Goal: Task Accomplishment & Management: Manage account settings

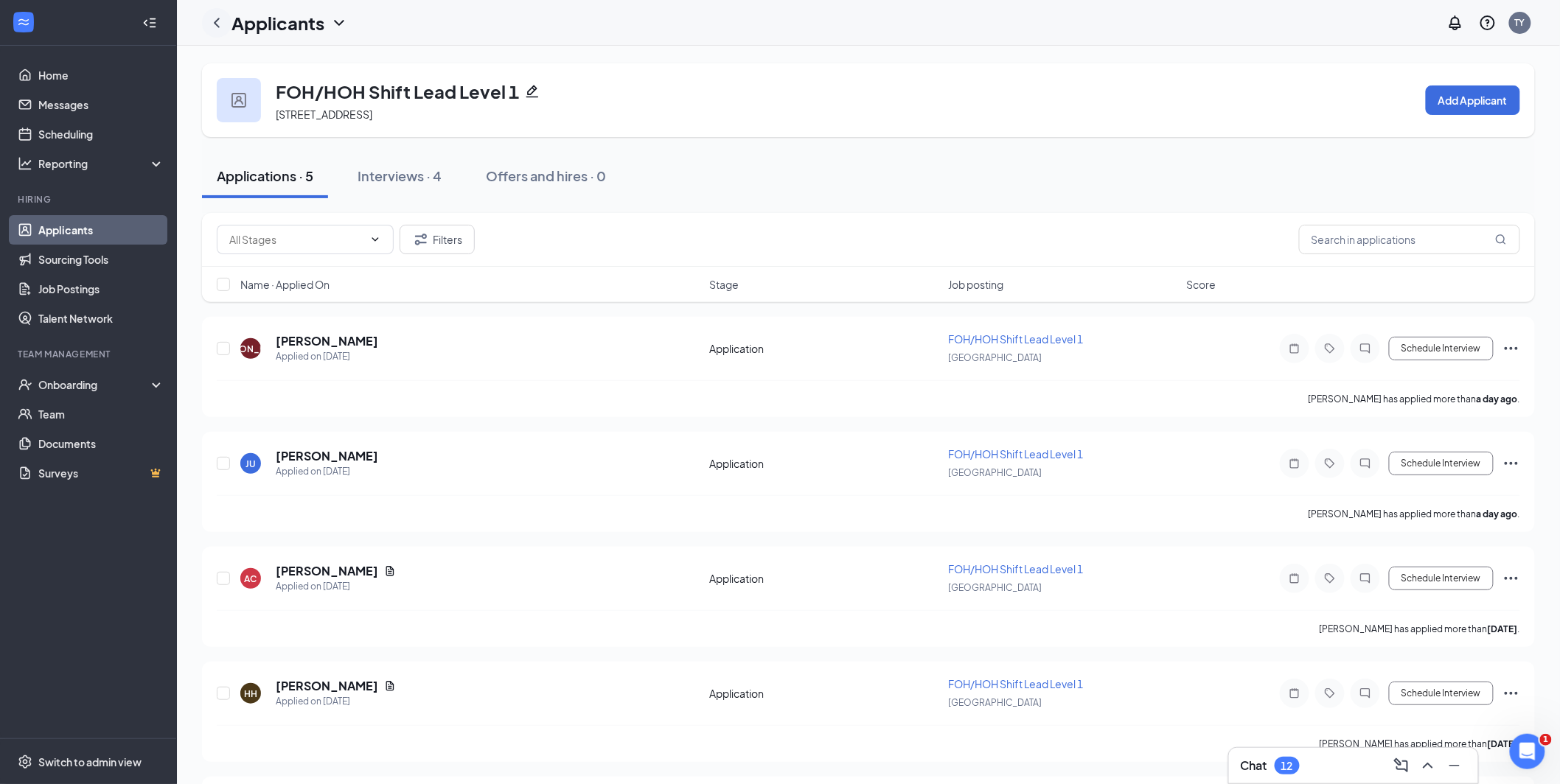
click at [220, 23] on icon "ChevronLeft" at bounding box center [216, 23] width 17 height 17
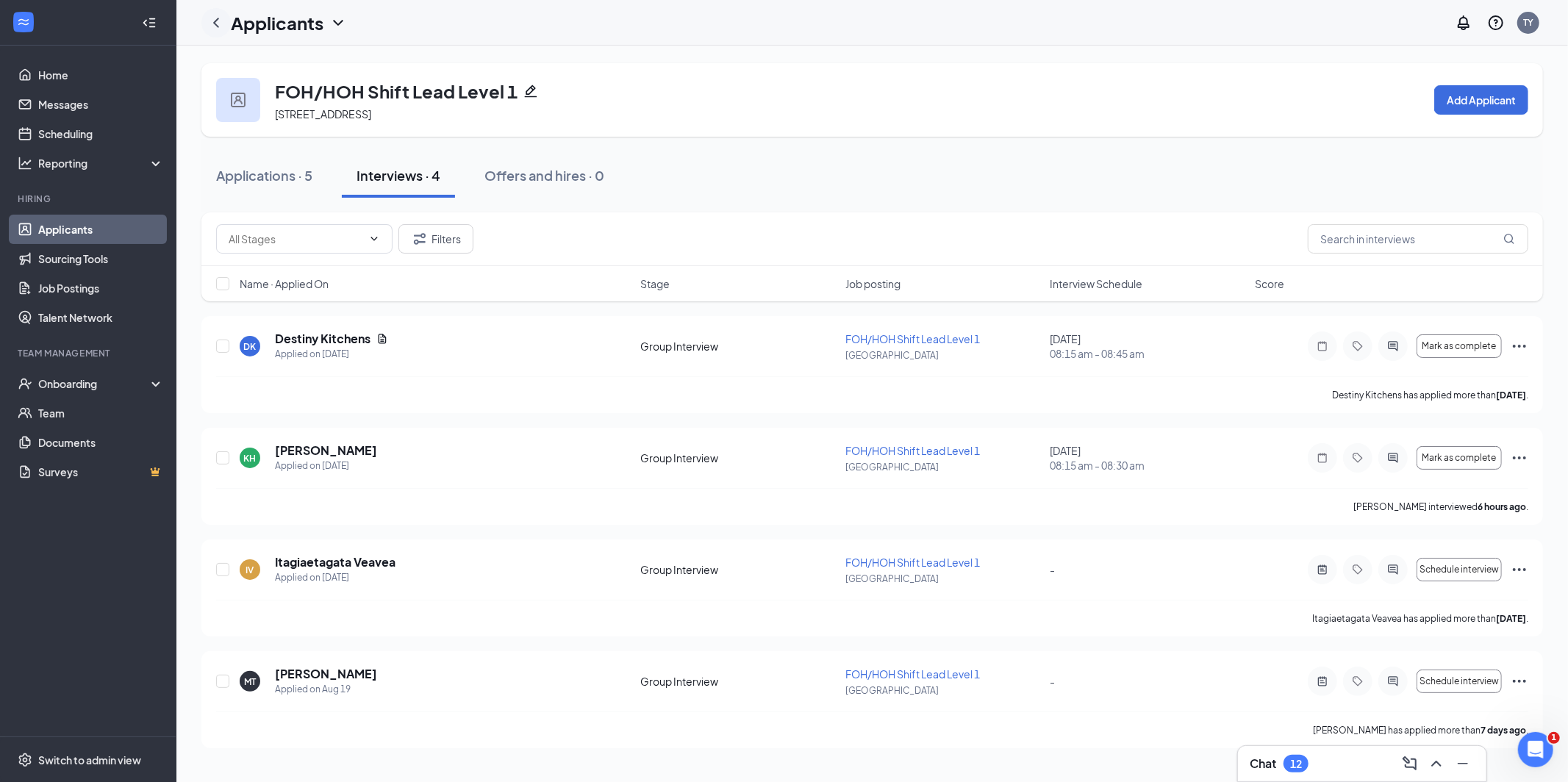
click at [226, 26] on div at bounding box center [216, 22] width 29 height 29
click at [223, 26] on icon "ChevronLeft" at bounding box center [216, 23] width 17 height 17
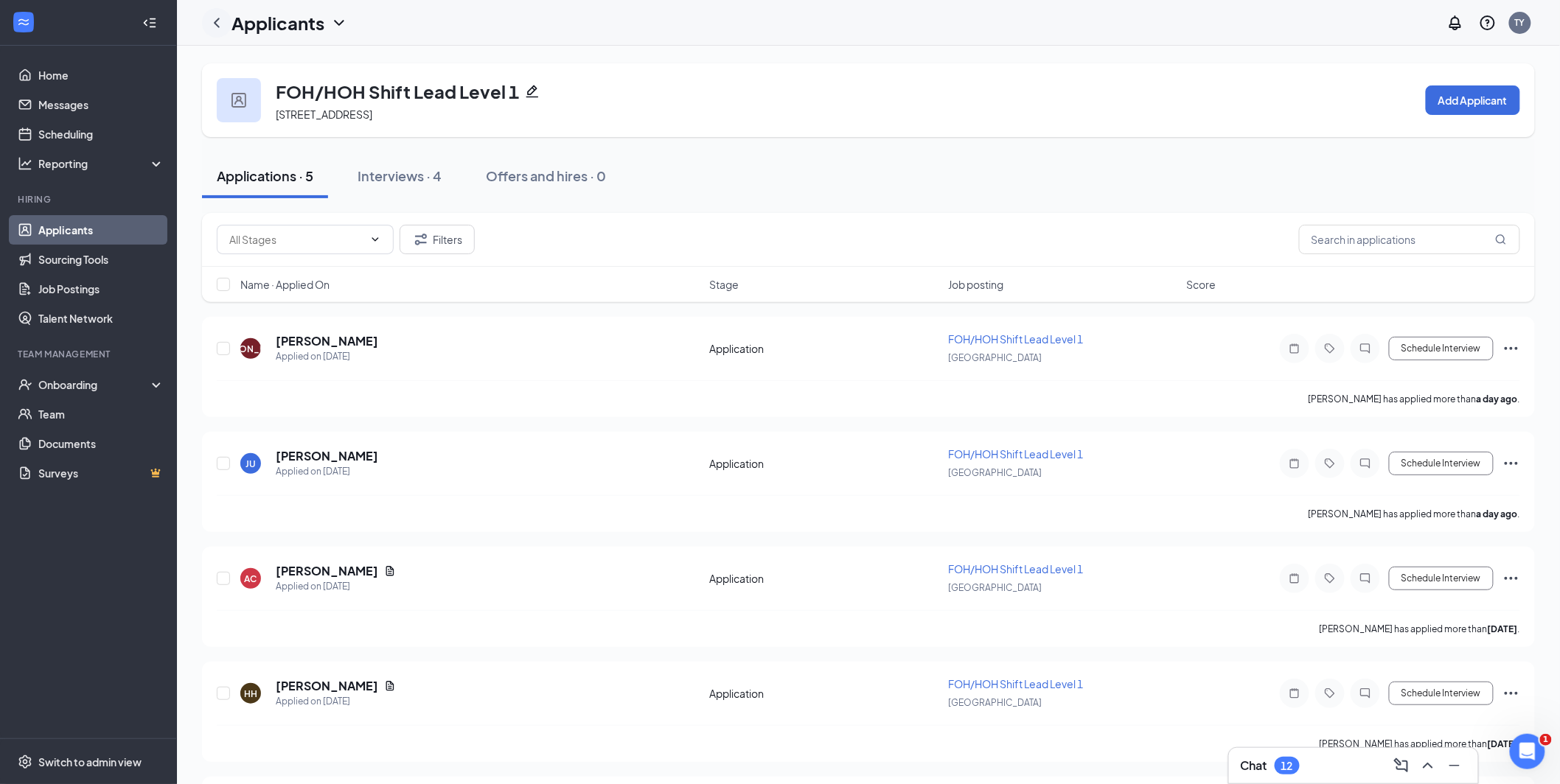
click at [218, 25] on icon "ChevronLeft" at bounding box center [216, 22] width 6 height 9
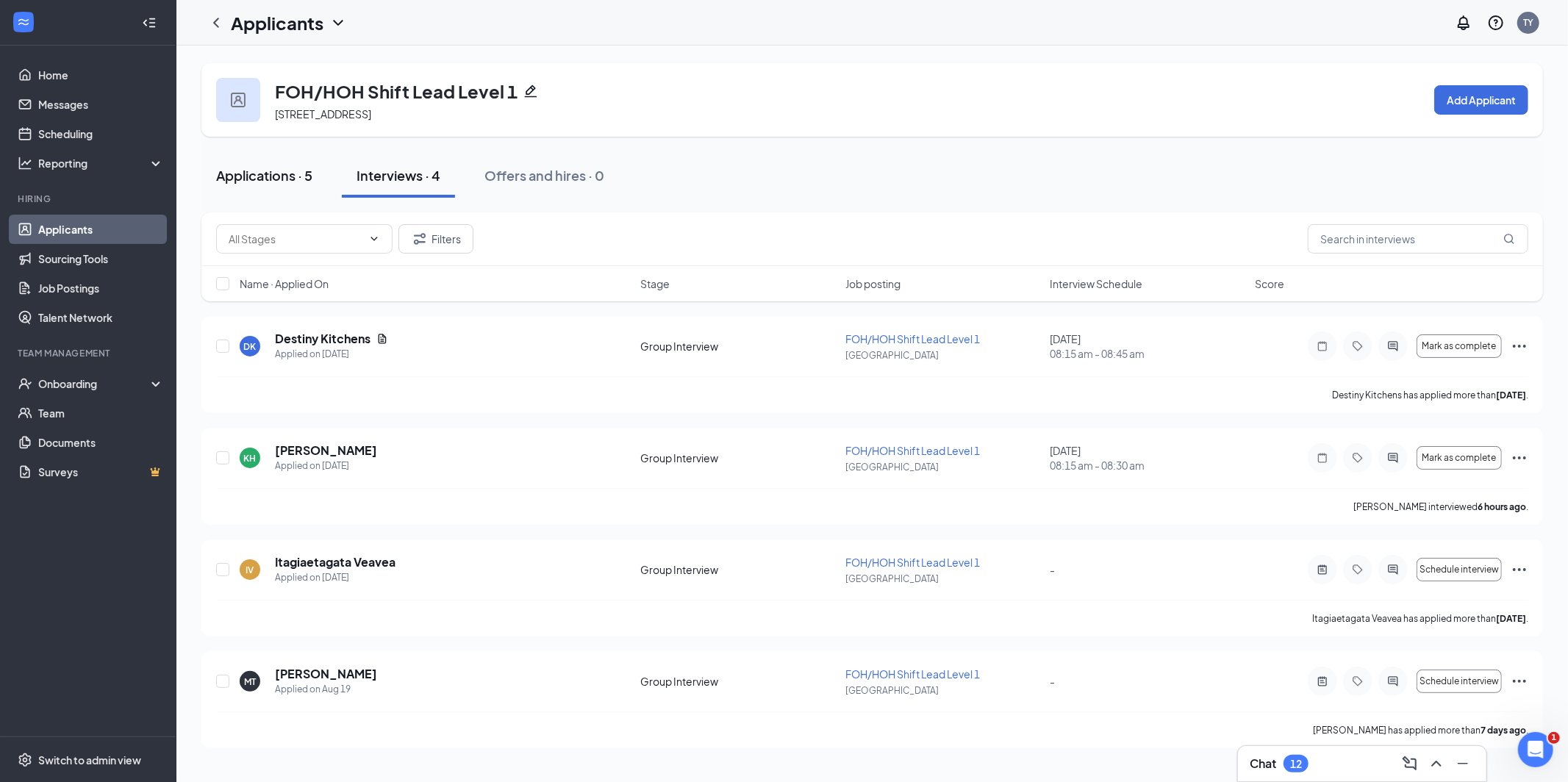
click at [280, 180] on div "Applications · 5" at bounding box center [264, 175] width 96 height 18
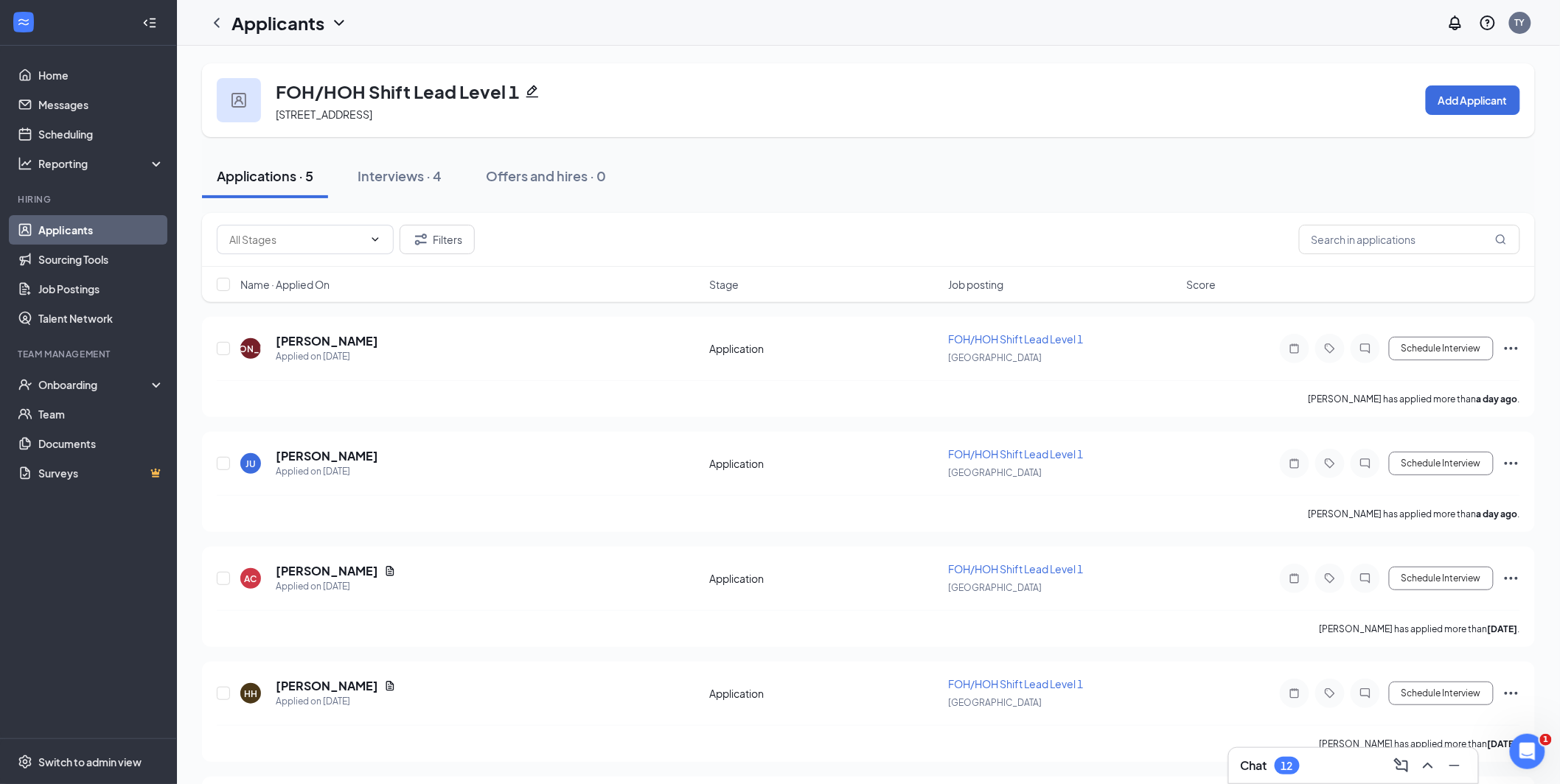
click at [59, 231] on link "Applicants" at bounding box center [102, 230] width 126 height 29
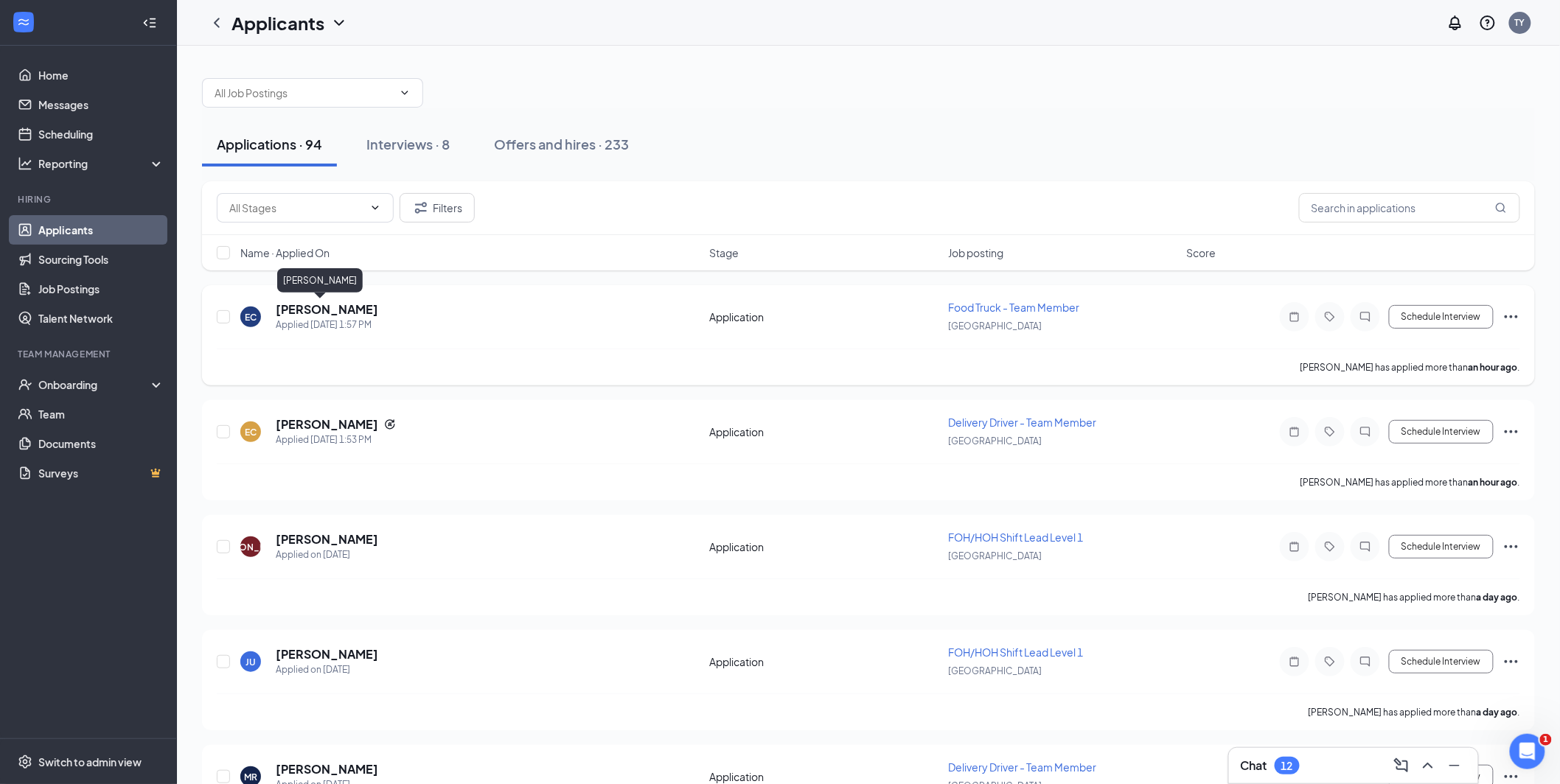
click at [304, 309] on h5 "[PERSON_NAME]" at bounding box center [327, 309] width 103 height 17
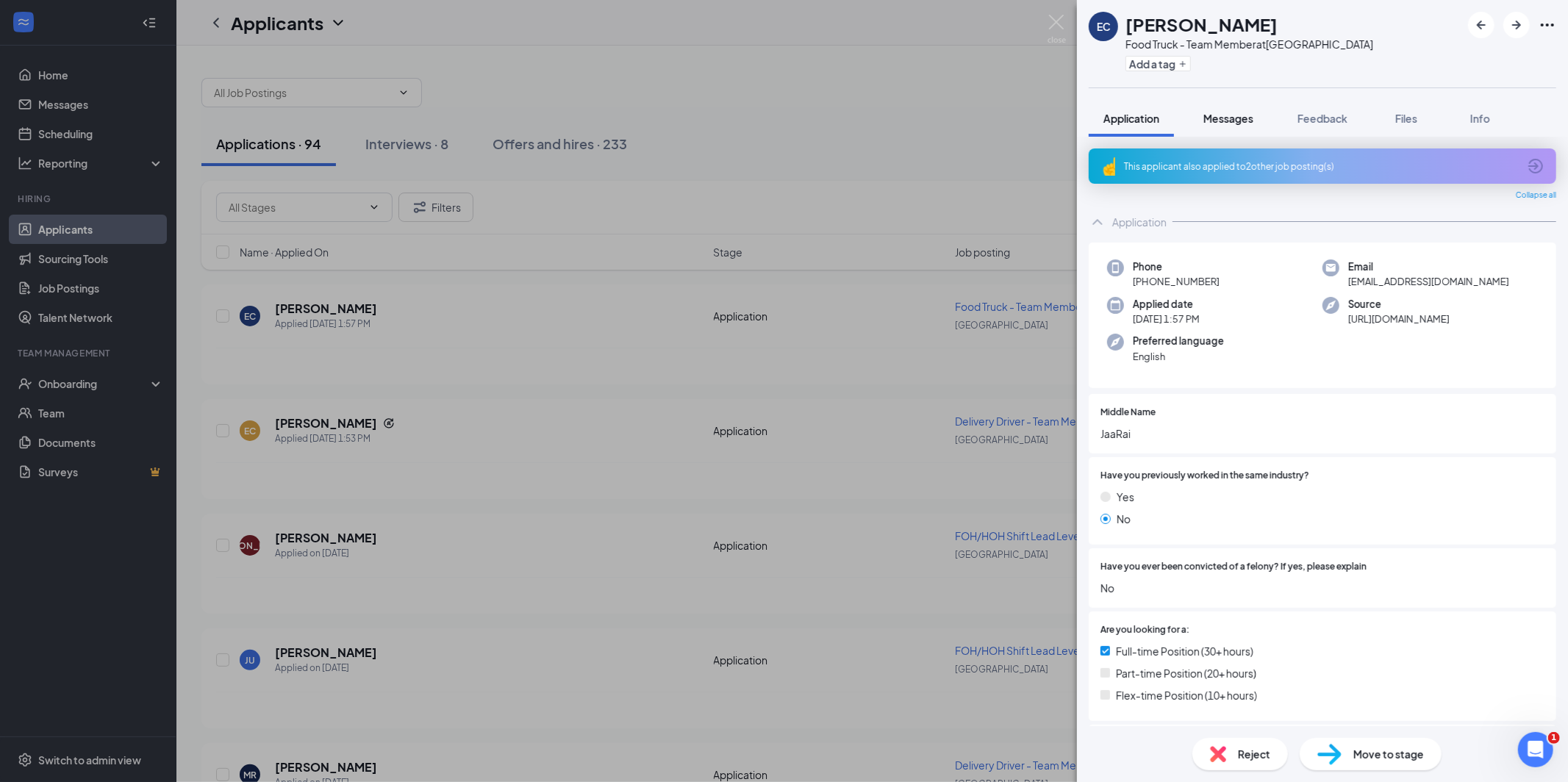
click at [1232, 118] on span "Messages" at bounding box center [1228, 118] width 50 height 13
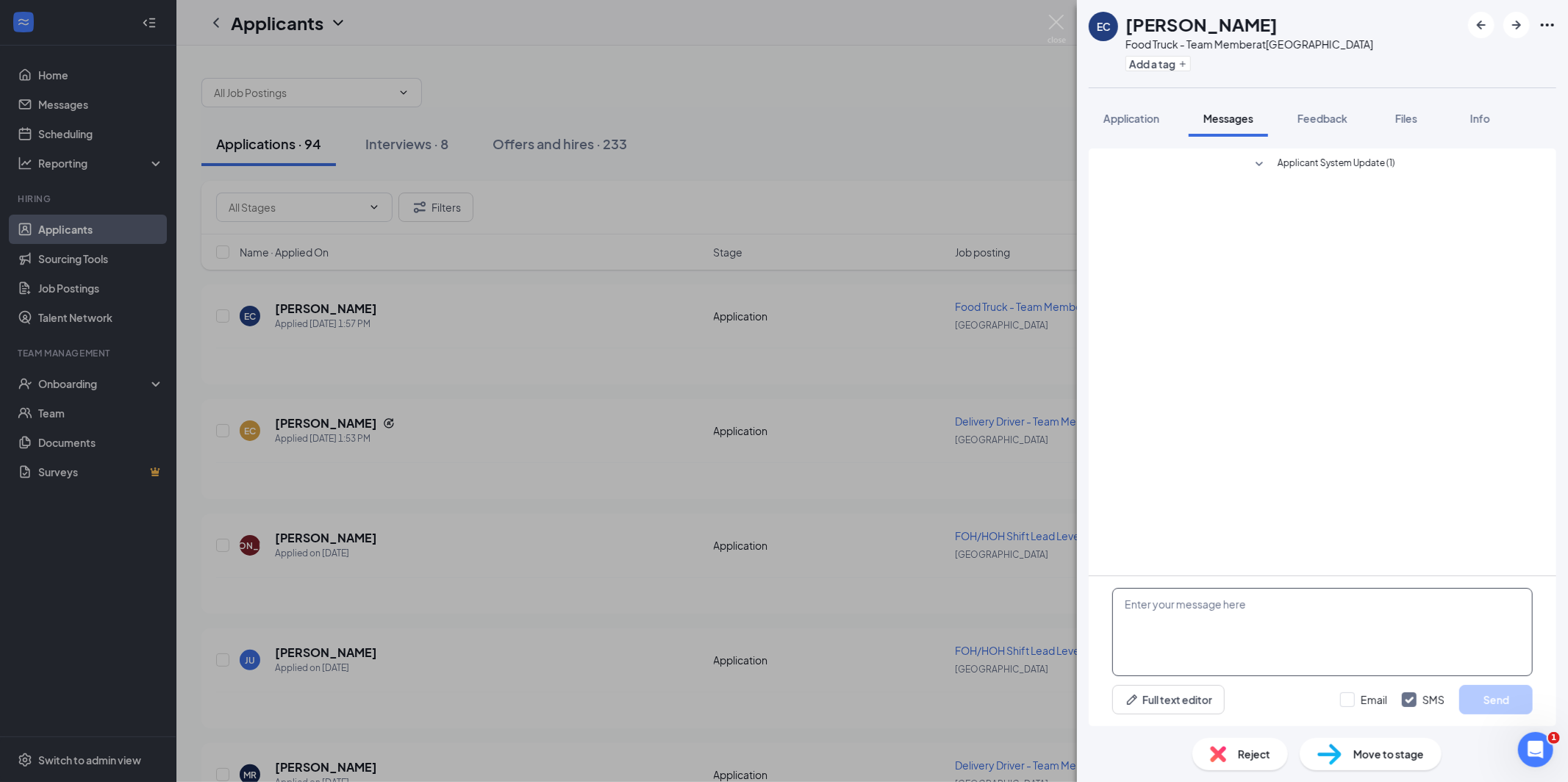
click at [1135, 604] on textarea at bounding box center [1322, 632] width 421 height 88
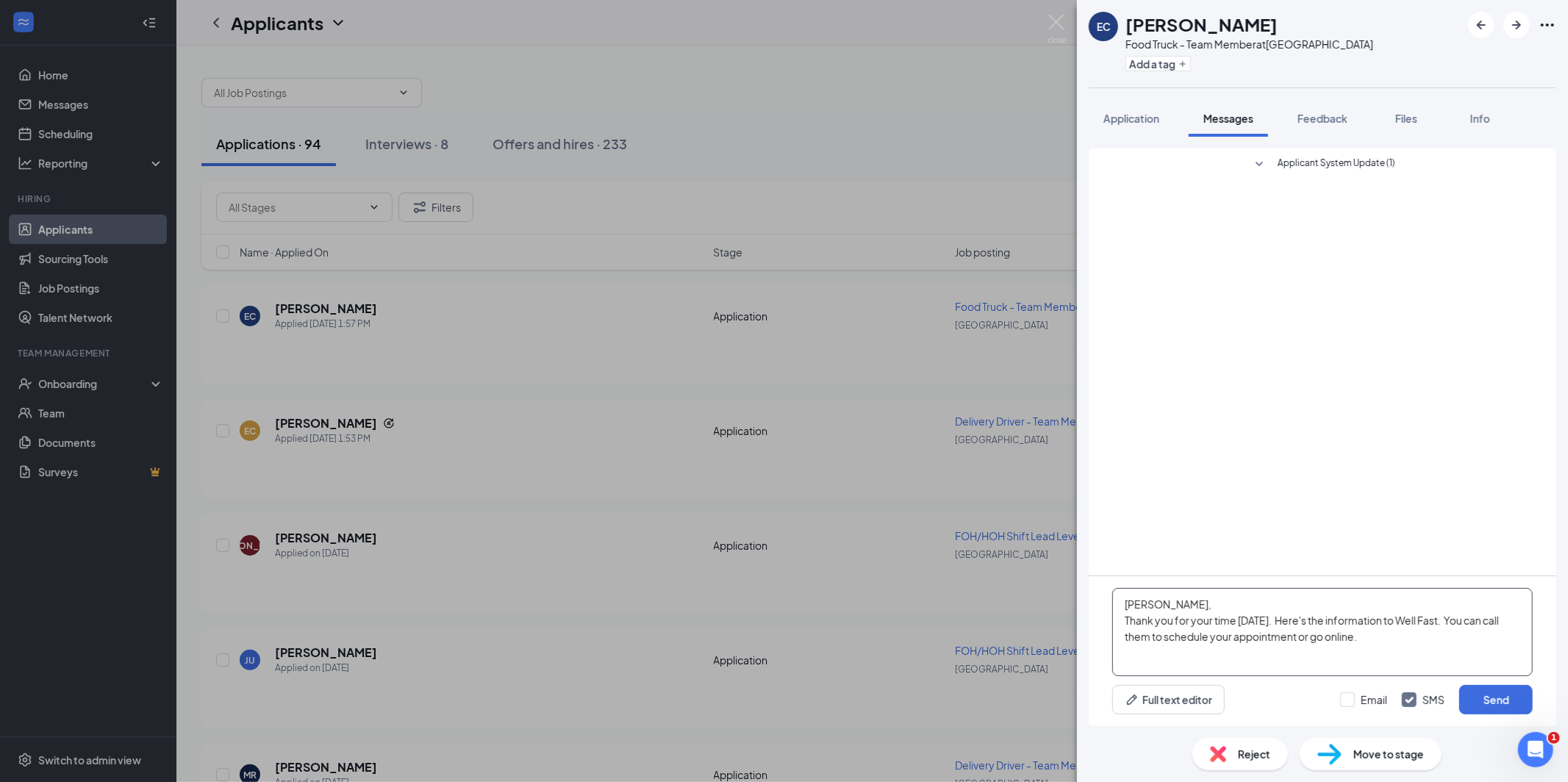
paste textarea "WellFast [STREET_ADDRESS][PERSON_NAME] [GEOGRAPHIC_DATA]  Located in [GEOGRAPH…"
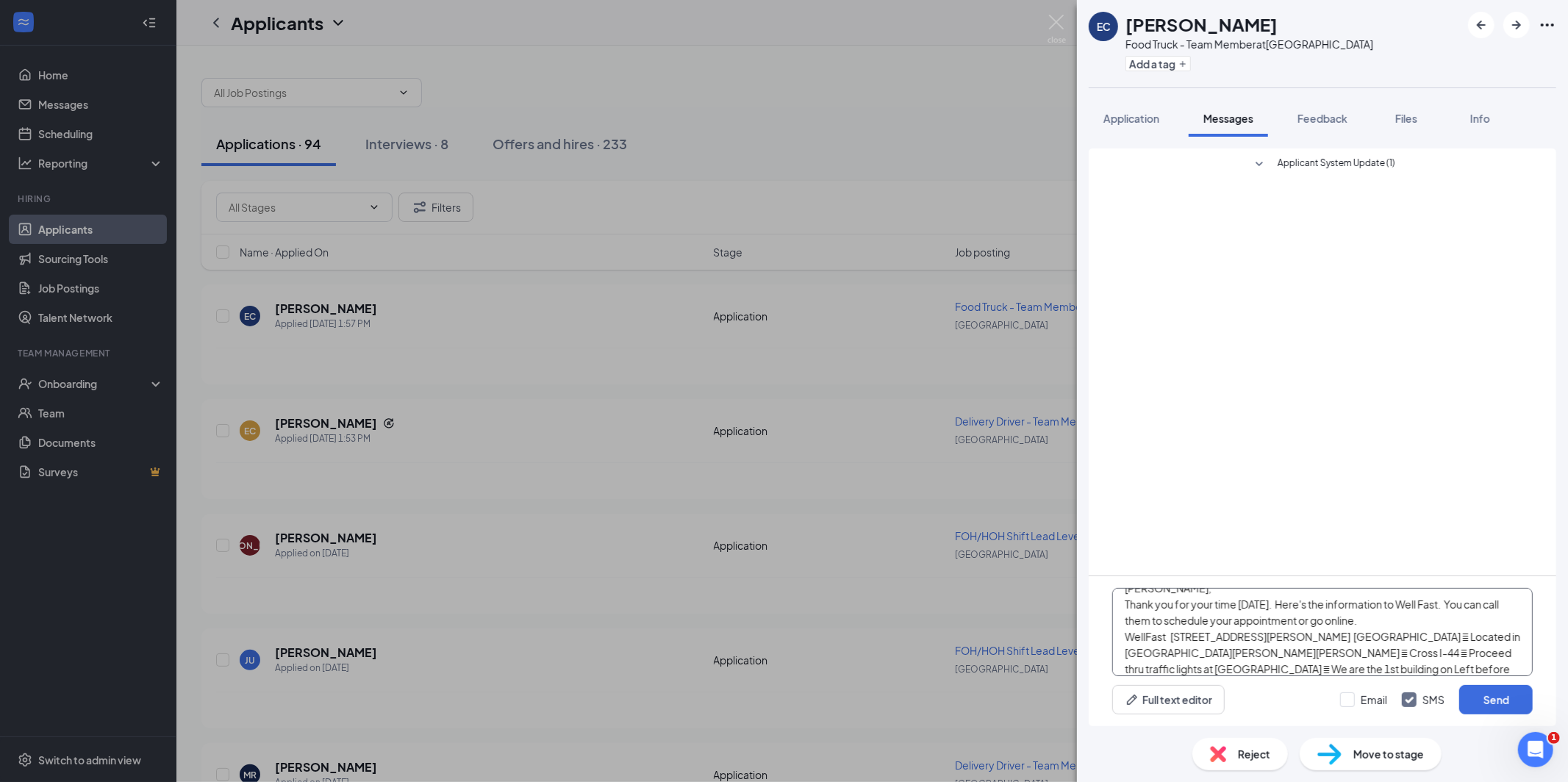
scroll to position [32, 0]
type textarea "[PERSON_NAME], Thank you for your time [DATE]. Here's the information to Well F…"
click at [1349, 703] on input "Email" at bounding box center [1364, 699] width 47 height 15
checkbox input "true"
click at [1497, 702] on button "Send" at bounding box center [1496, 699] width 73 height 29
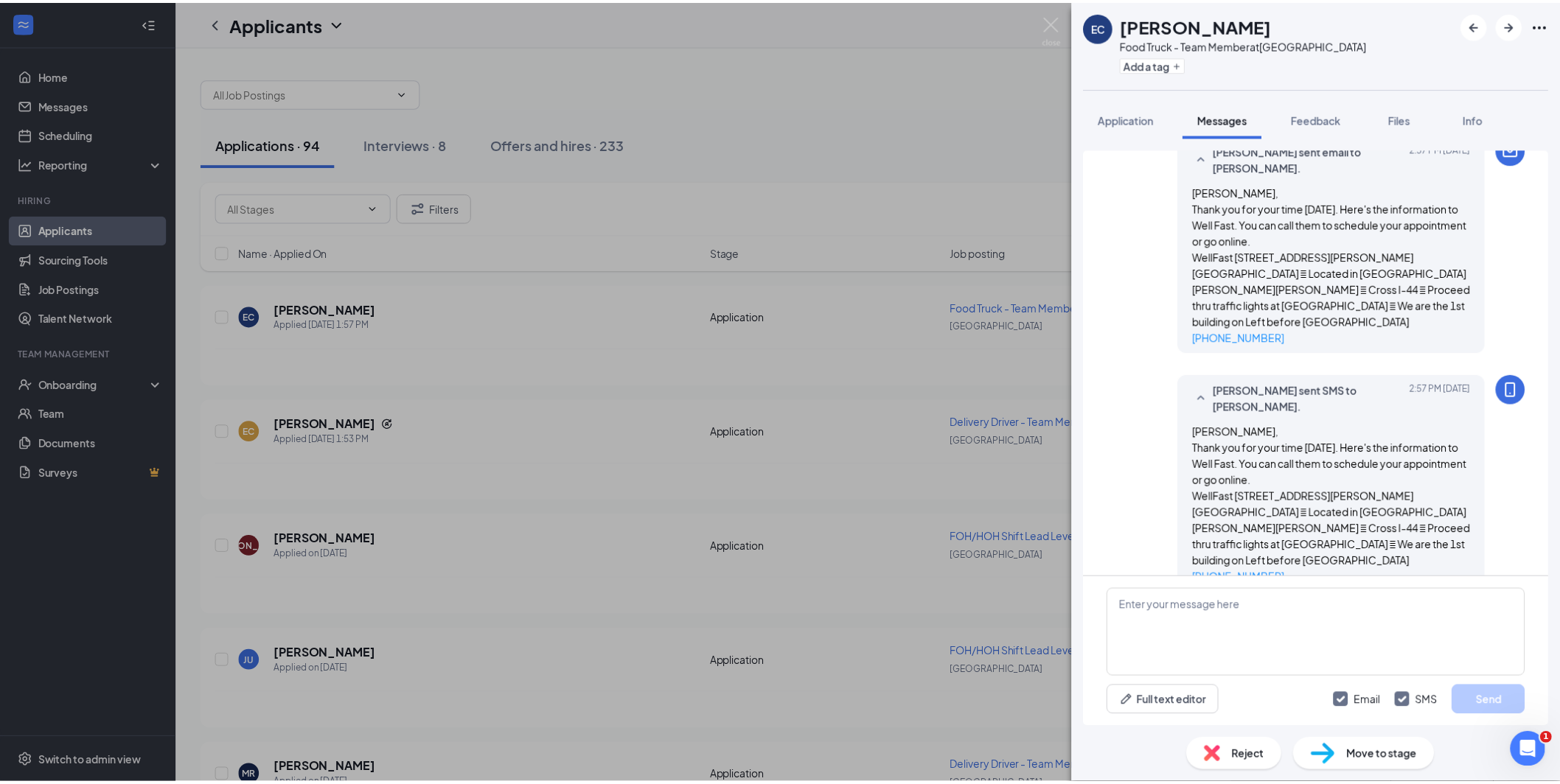
scroll to position [64, 0]
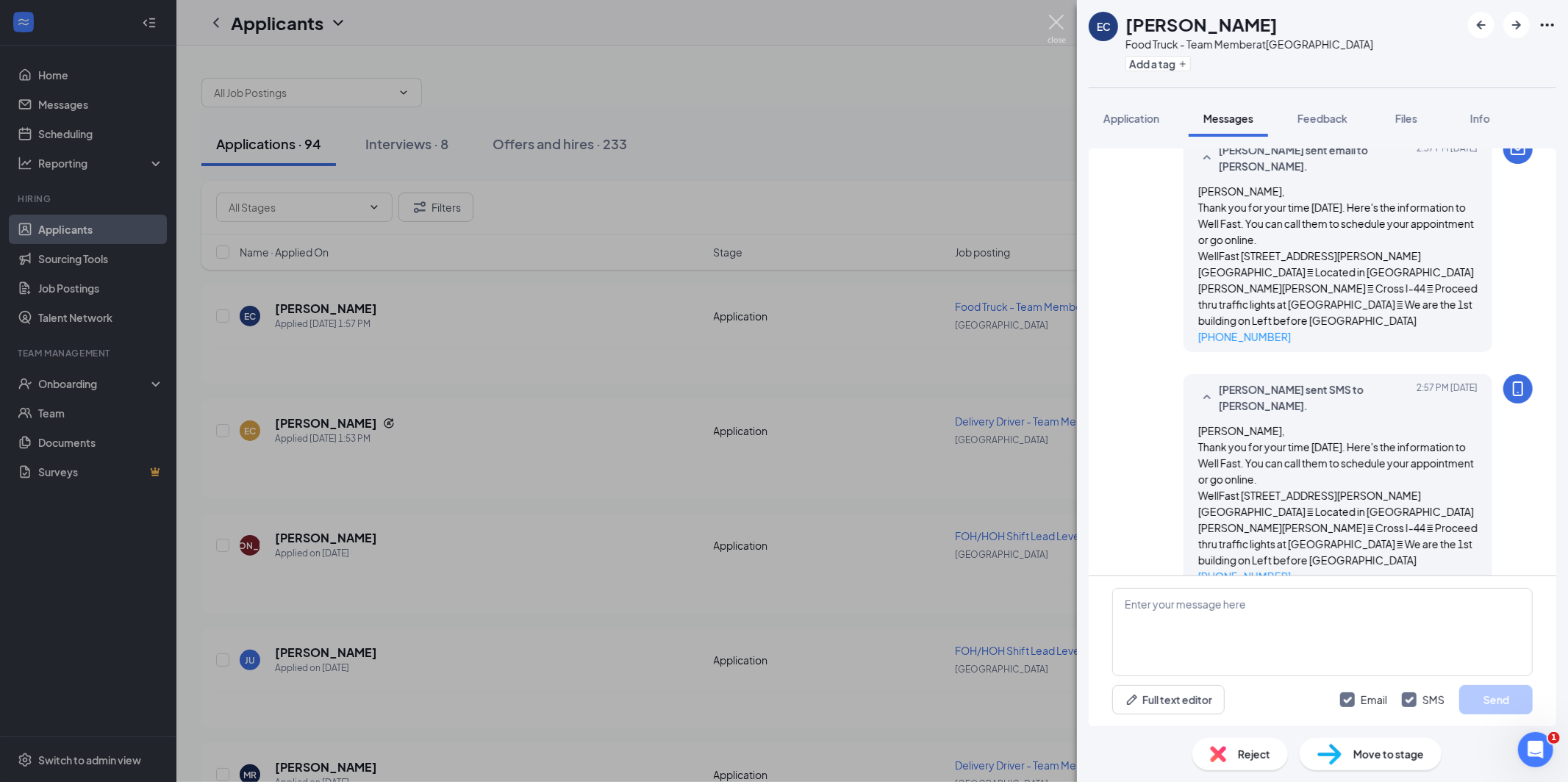
click at [1061, 27] on img at bounding box center [1056, 29] width 18 height 28
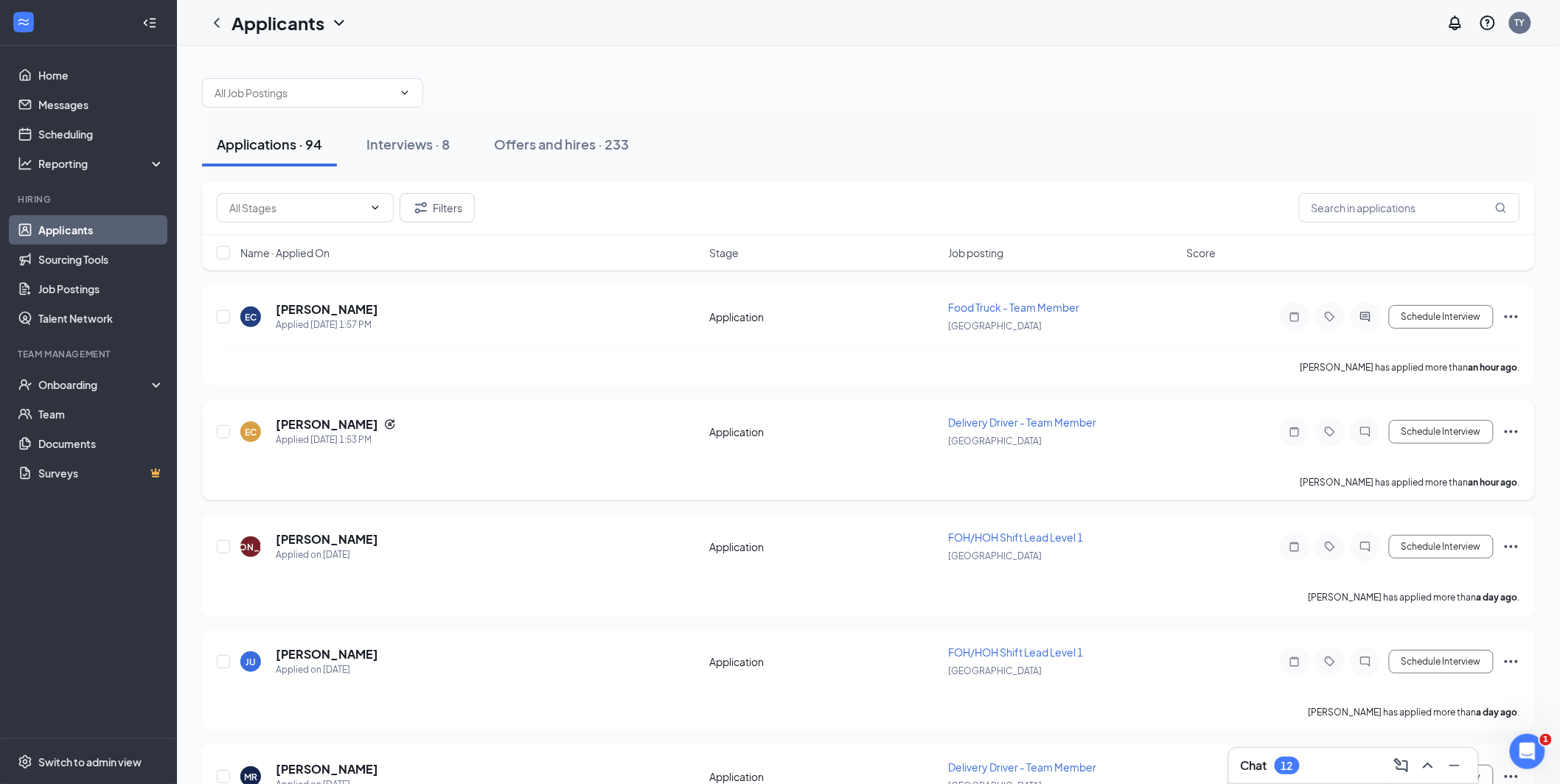
click at [1513, 431] on icon "Ellipses" at bounding box center [1511, 432] width 13 height 3
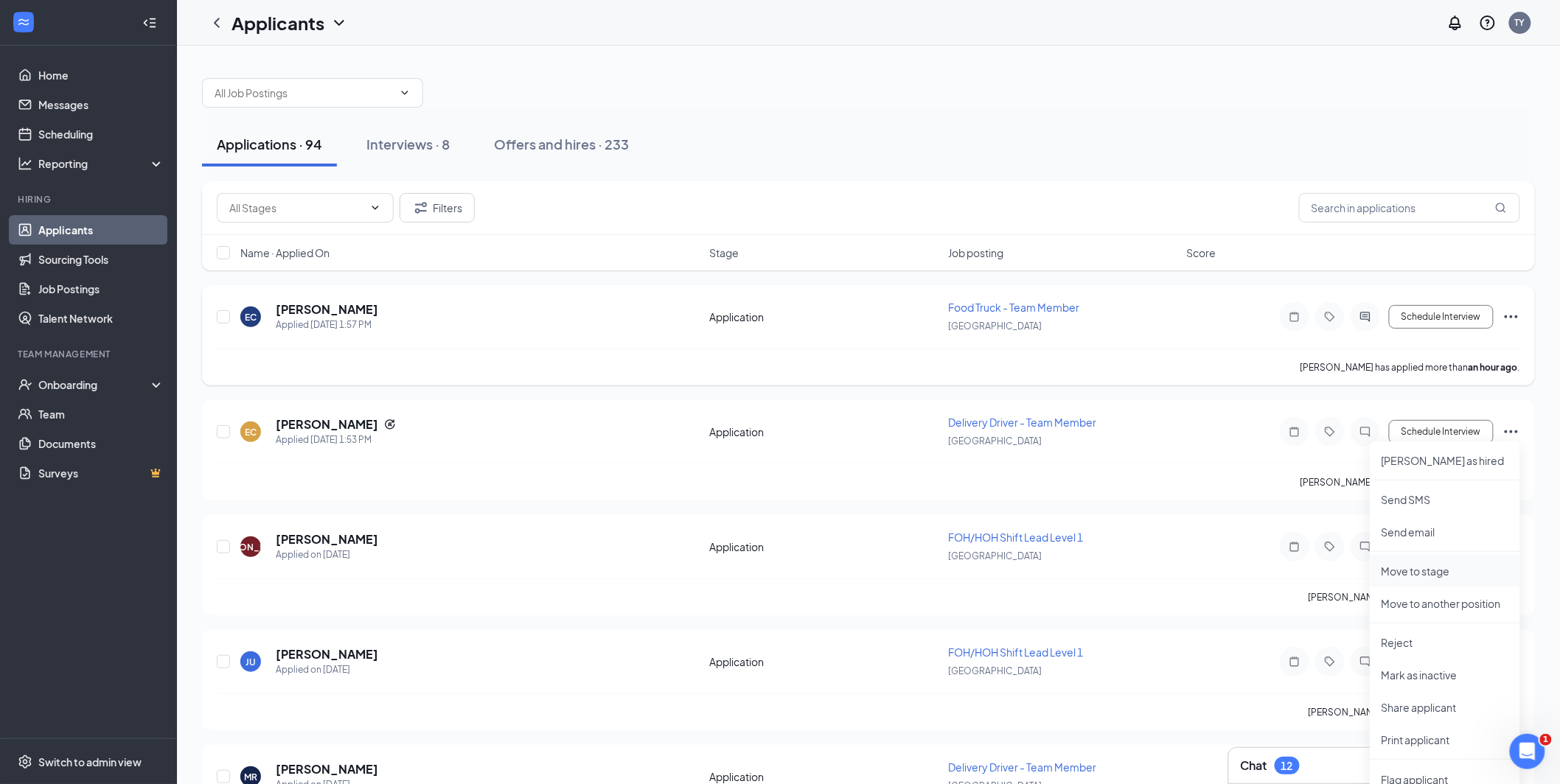
click at [1407, 573] on p "Move to stage" at bounding box center [1445, 571] width 127 height 15
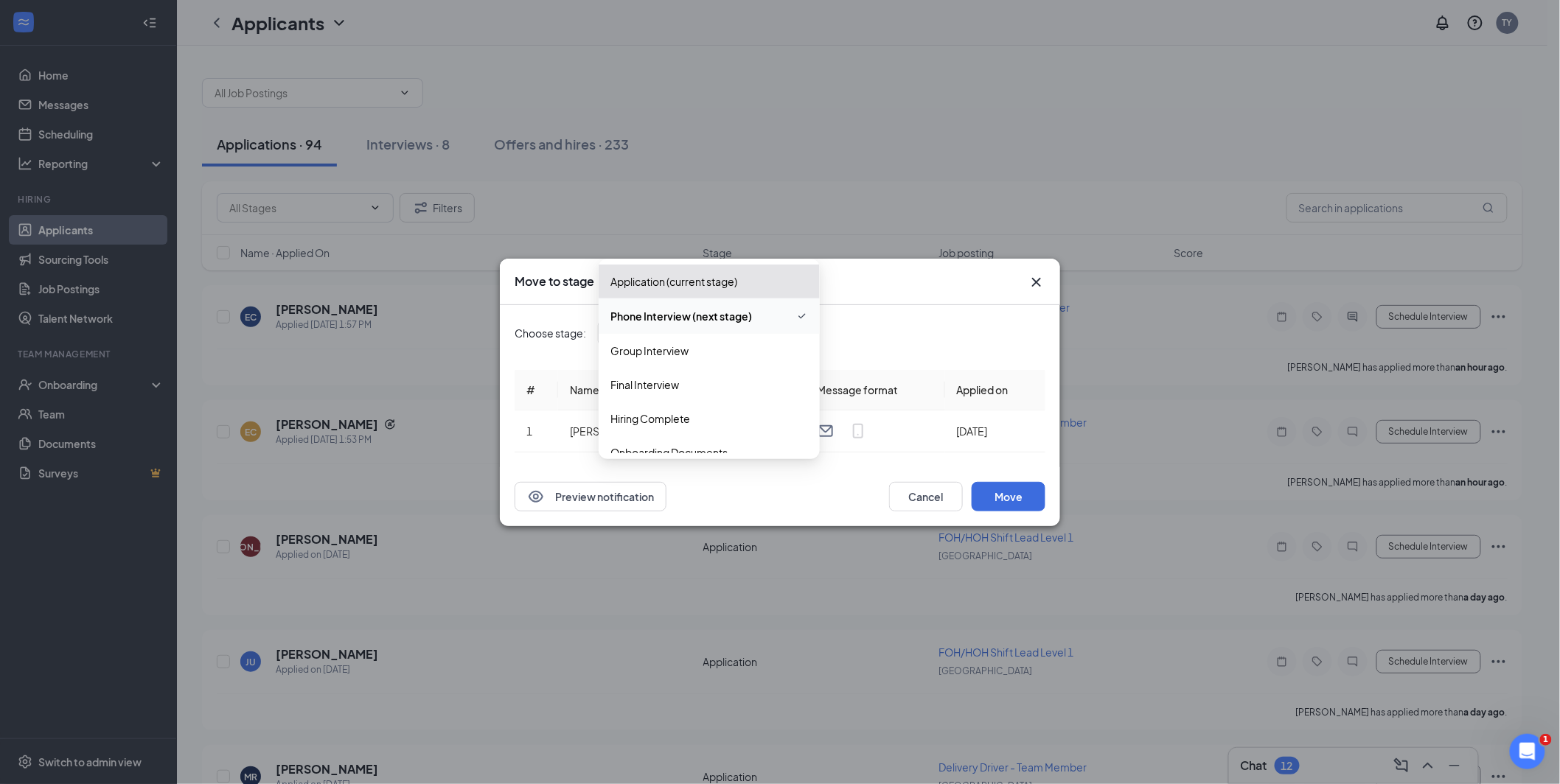
click at [803, 332] on div "Phone Interview (next stage) 3233273 3263329 3998023 Application (current stage…" at bounding box center [709, 333] width 221 height 27
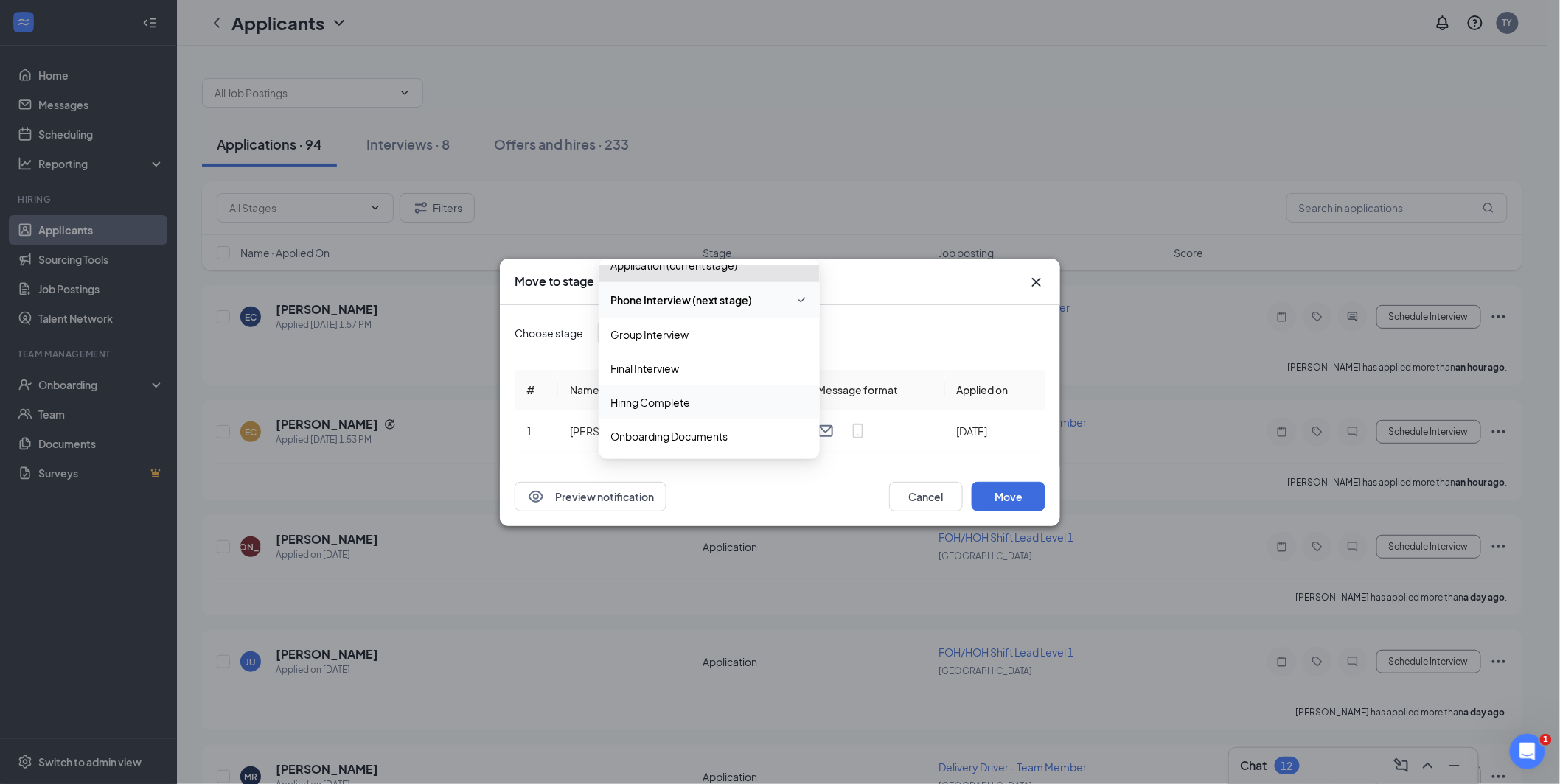
click at [645, 403] on span "Hiring Complete" at bounding box center [650, 402] width 80 height 17
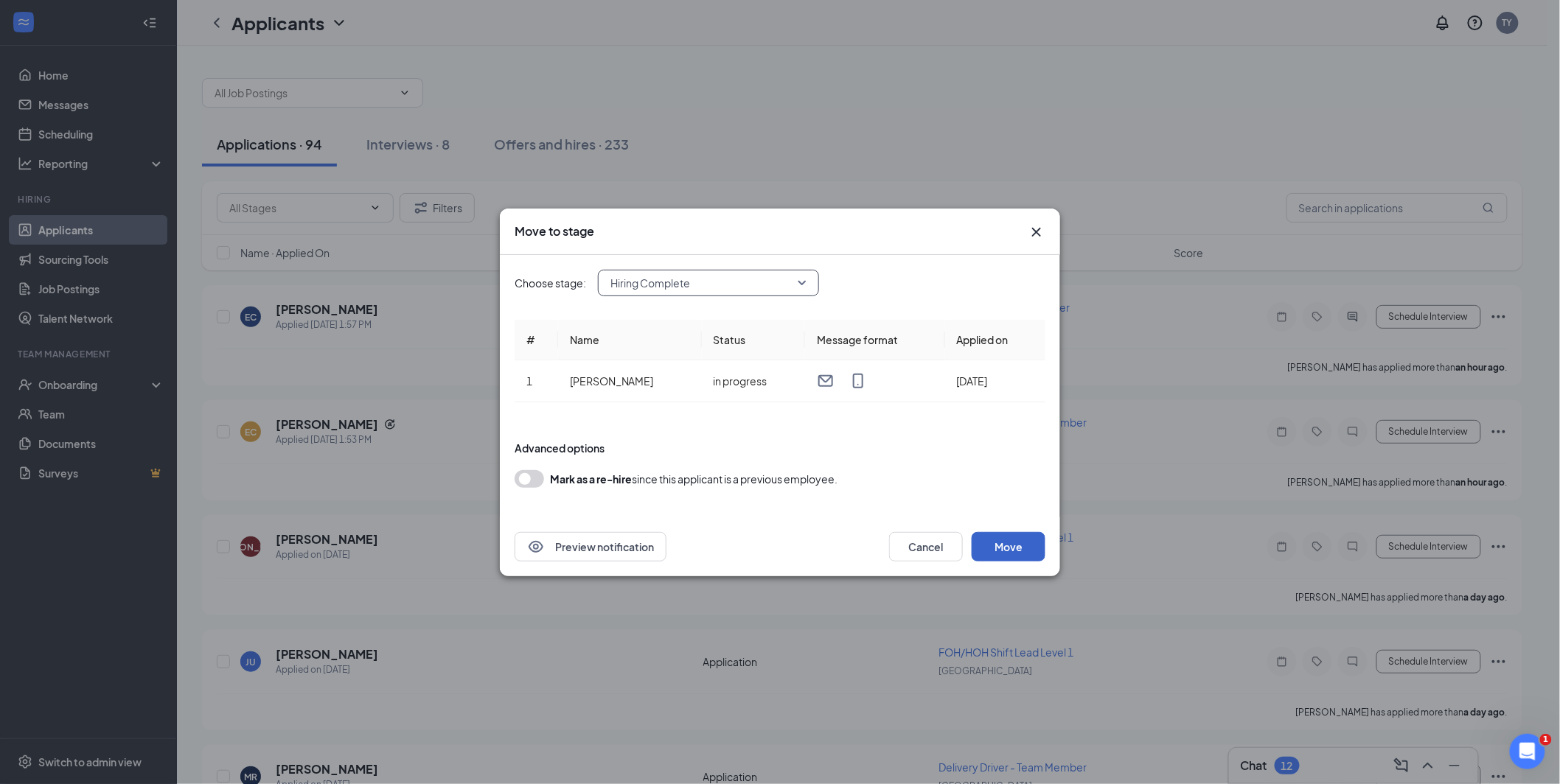
click at [1007, 544] on button "Move" at bounding box center [1008, 546] width 73 height 29
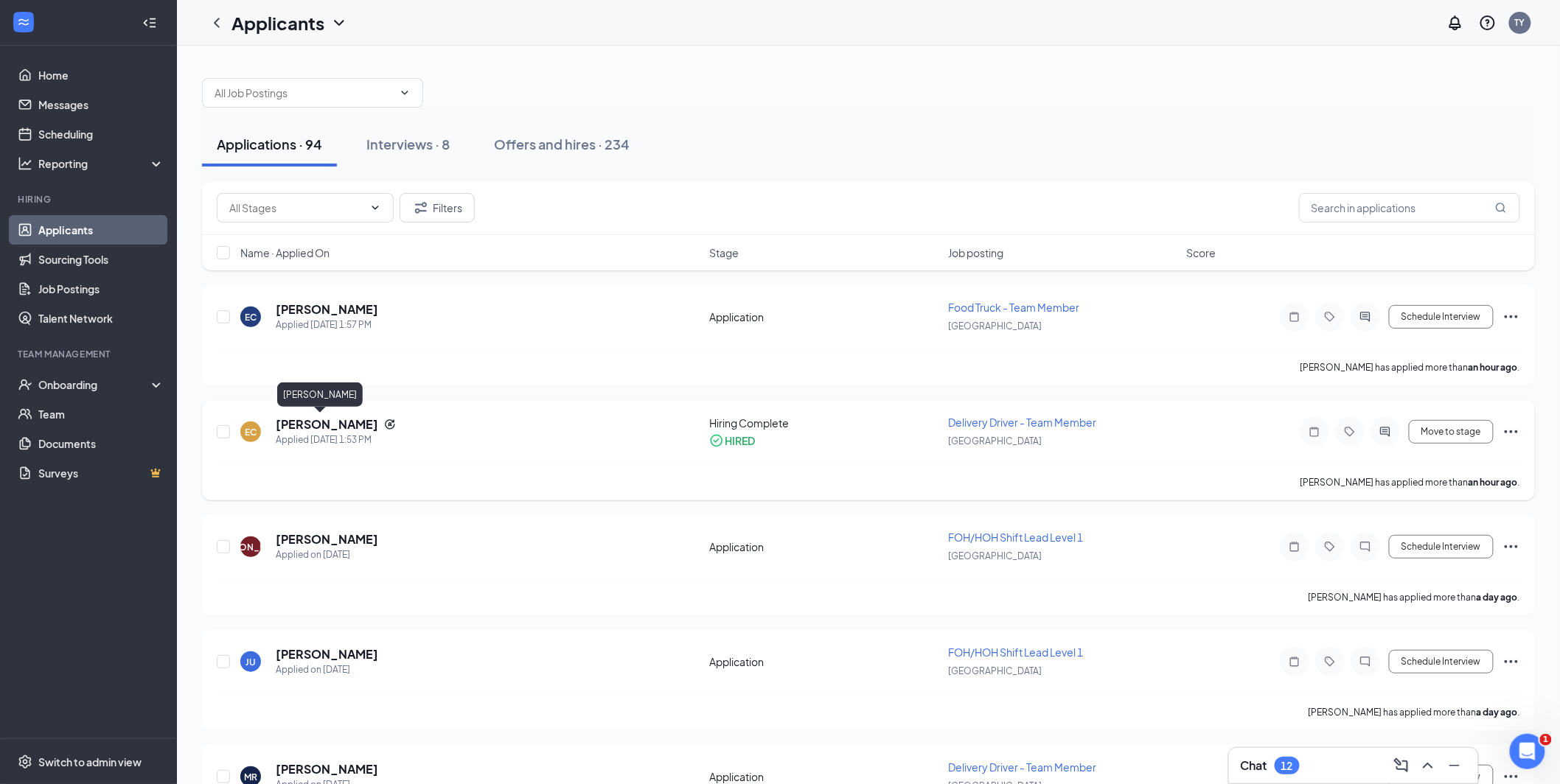
click at [305, 423] on h5 "[PERSON_NAME]" at bounding box center [327, 424] width 103 height 17
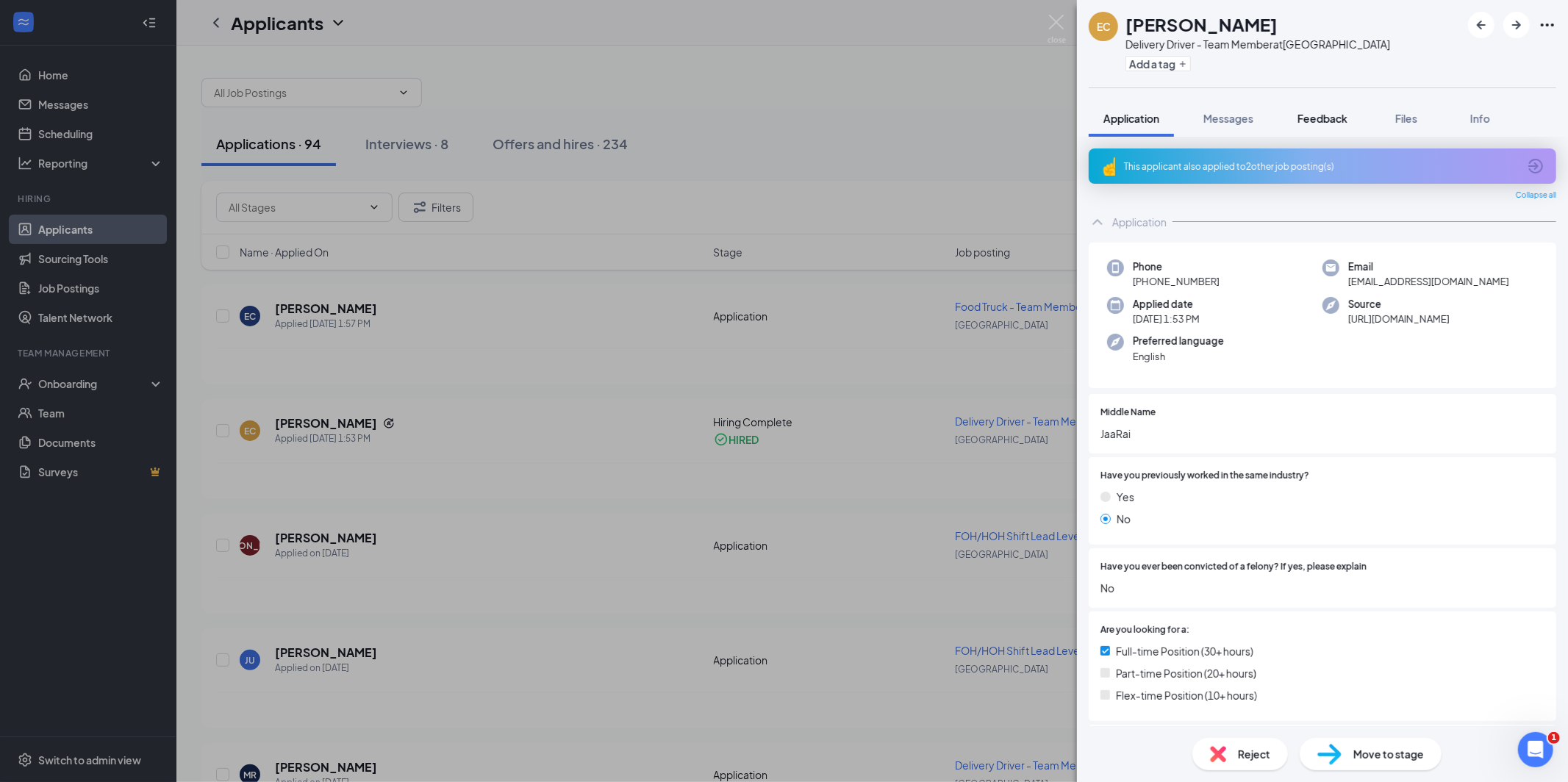
click at [1335, 117] on span "Feedback" at bounding box center [1322, 118] width 50 height 13
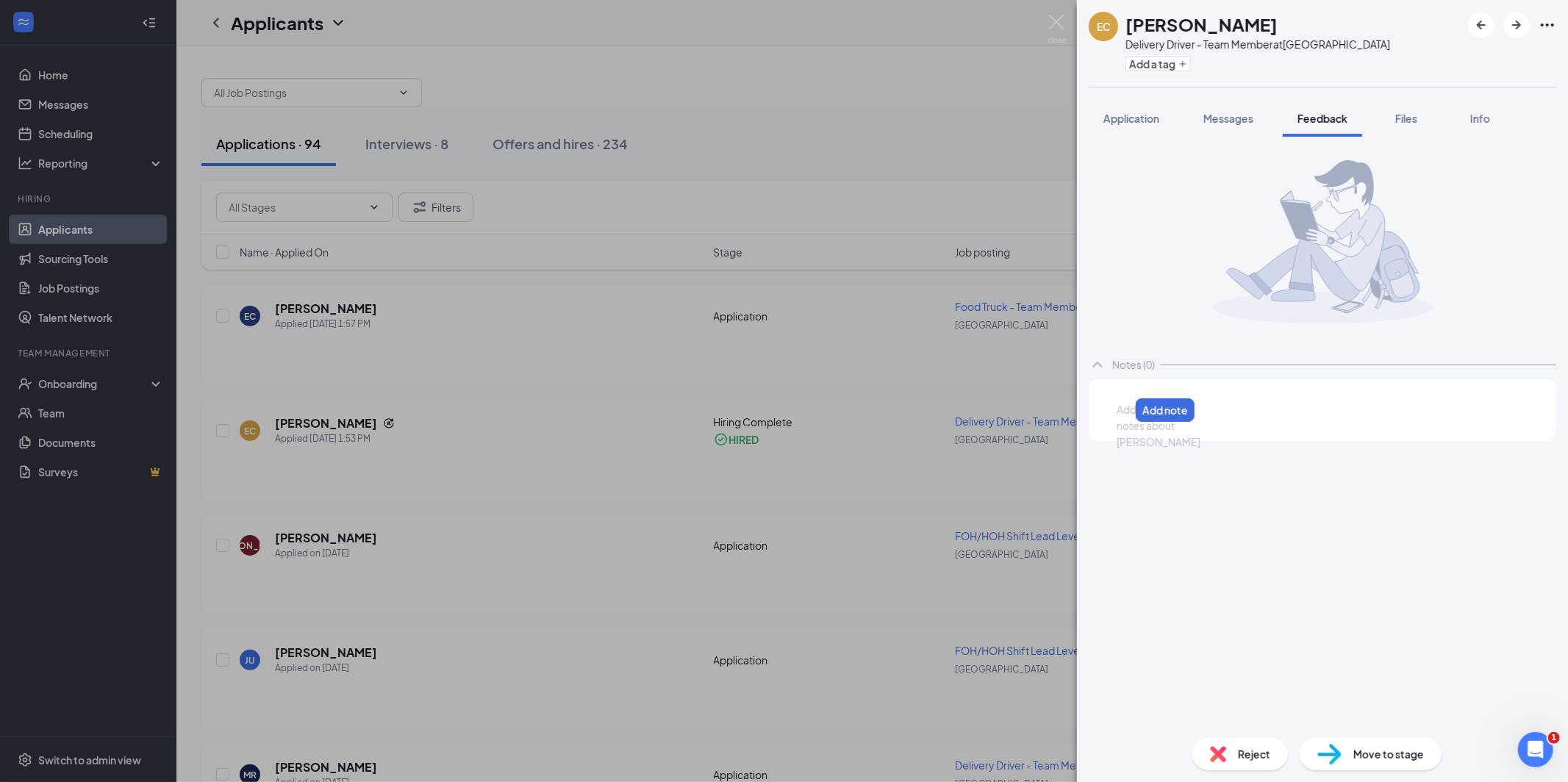
click at [1129, 406] on div at bounding box center [1123, 410] width 12 height 16
click at [1485, 405] on button "Add note" at bounding box center [1502, 411] width 62 height 24
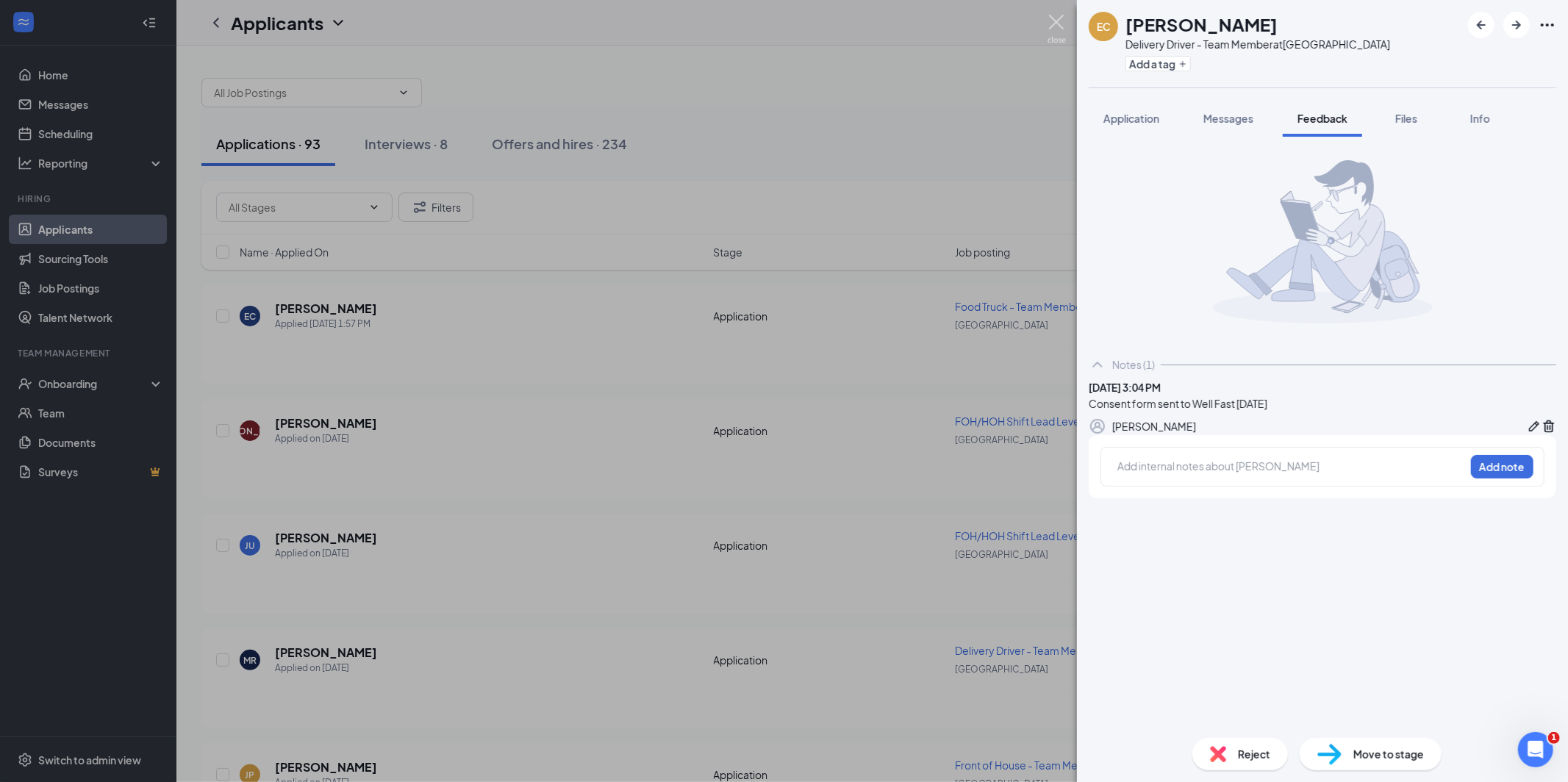
click at [1060, 28] on img at bounding box center [1056, 29] width 18 height 28
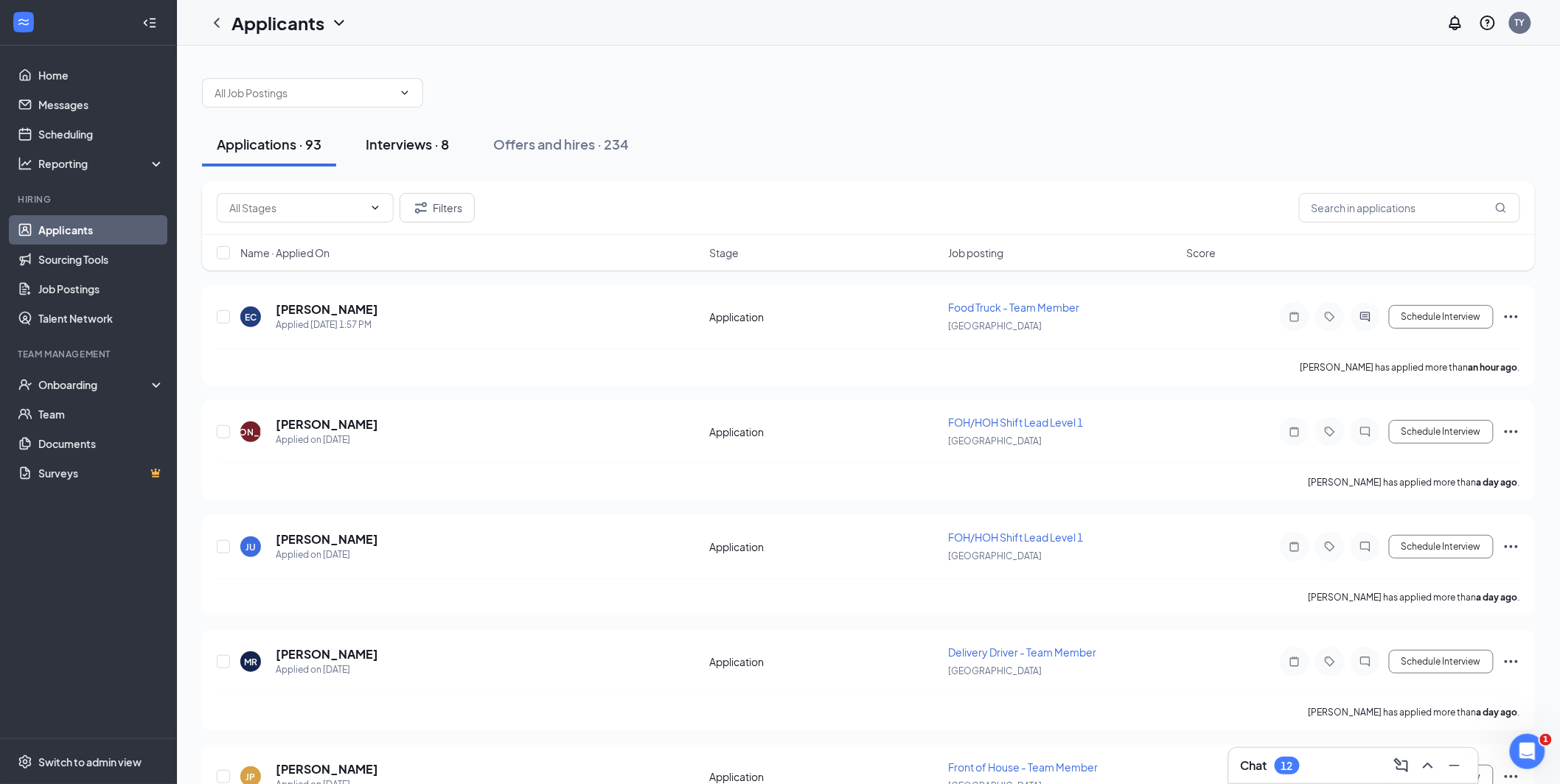
click at [402, 149] on div "Interviews · 8" at bounding box center [407, 144] width 83 height 18
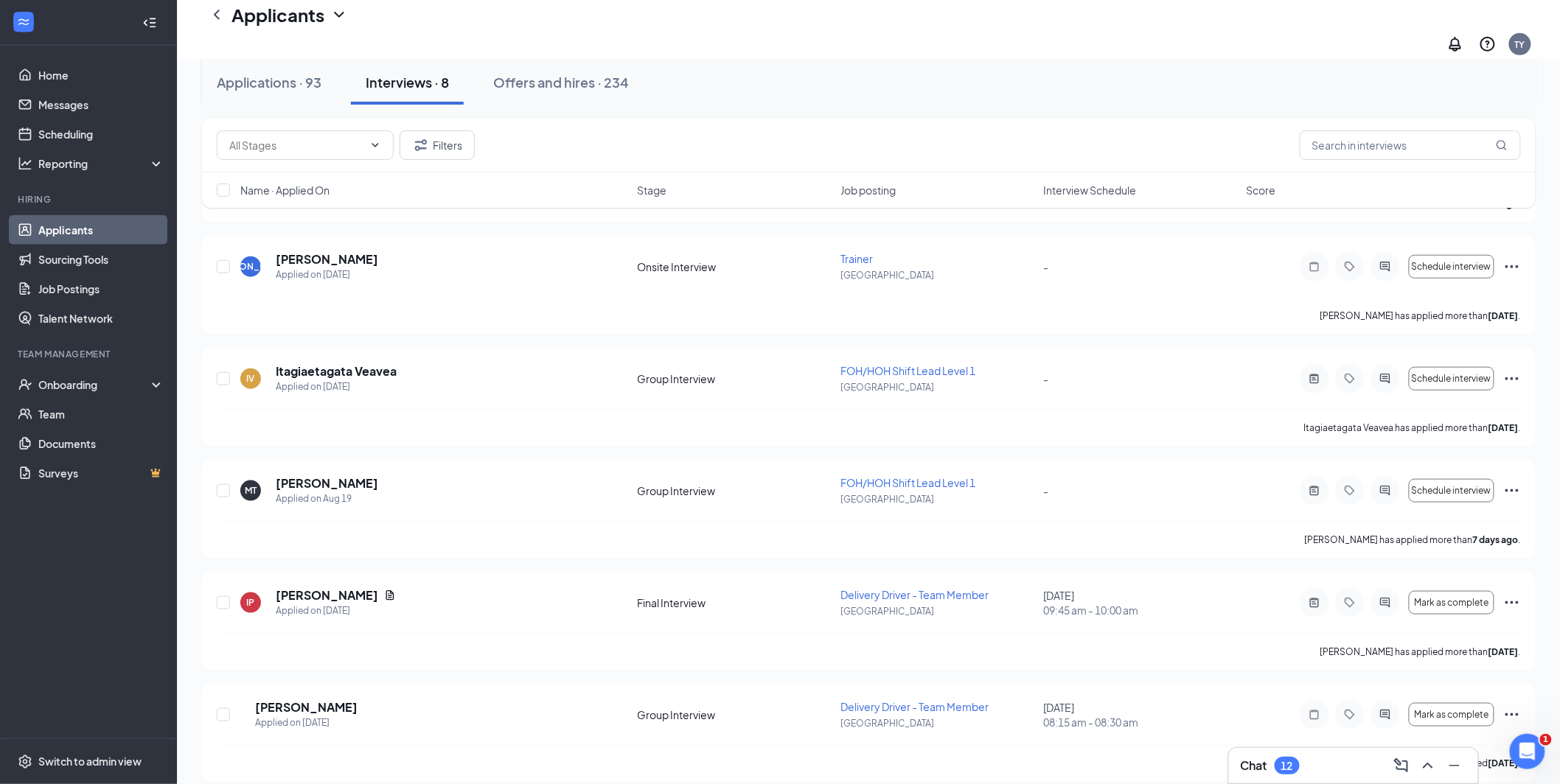
scroll to position [415, 0]
click at [1454, 707] on span "Mark as complete" at bounding box center [1451, 712] width 74 height 10
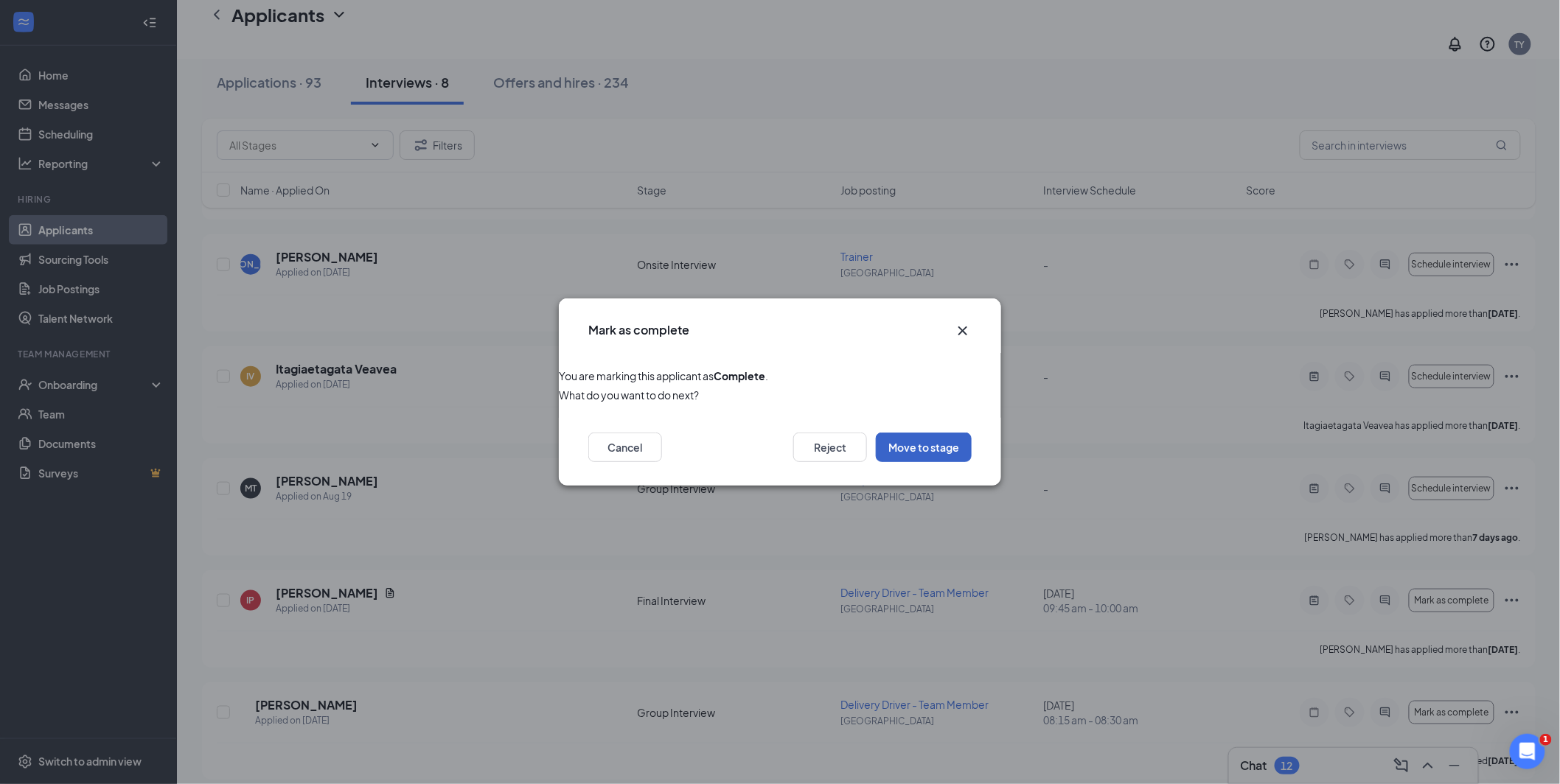
click at [923, 448] on button "Move to stage" at bounding box center [923, 447] width 96 height 29
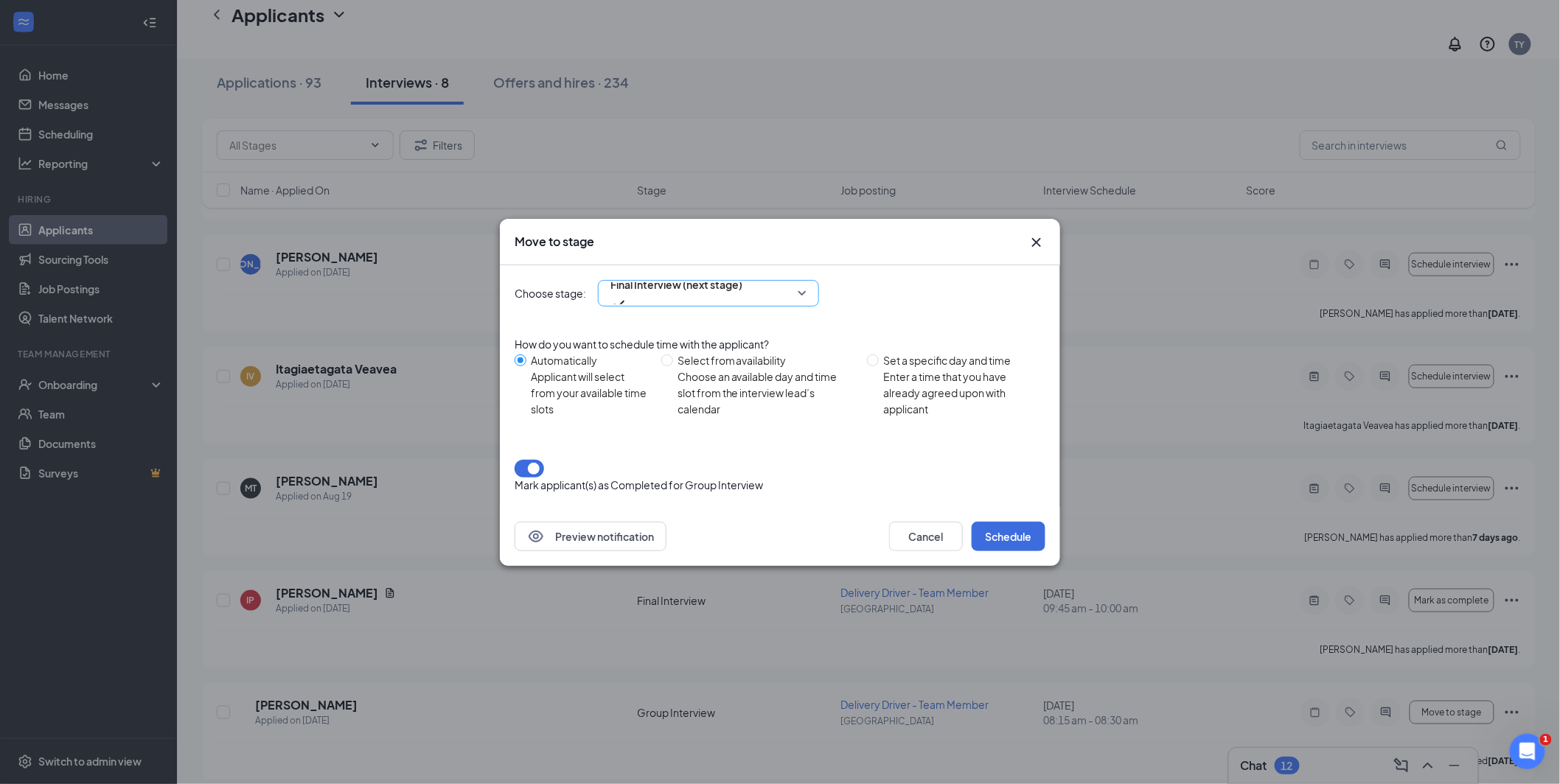
click at [803, 305] on span "Final Interview (next stage)" at bounding box center [709, 294] width 196 height 22
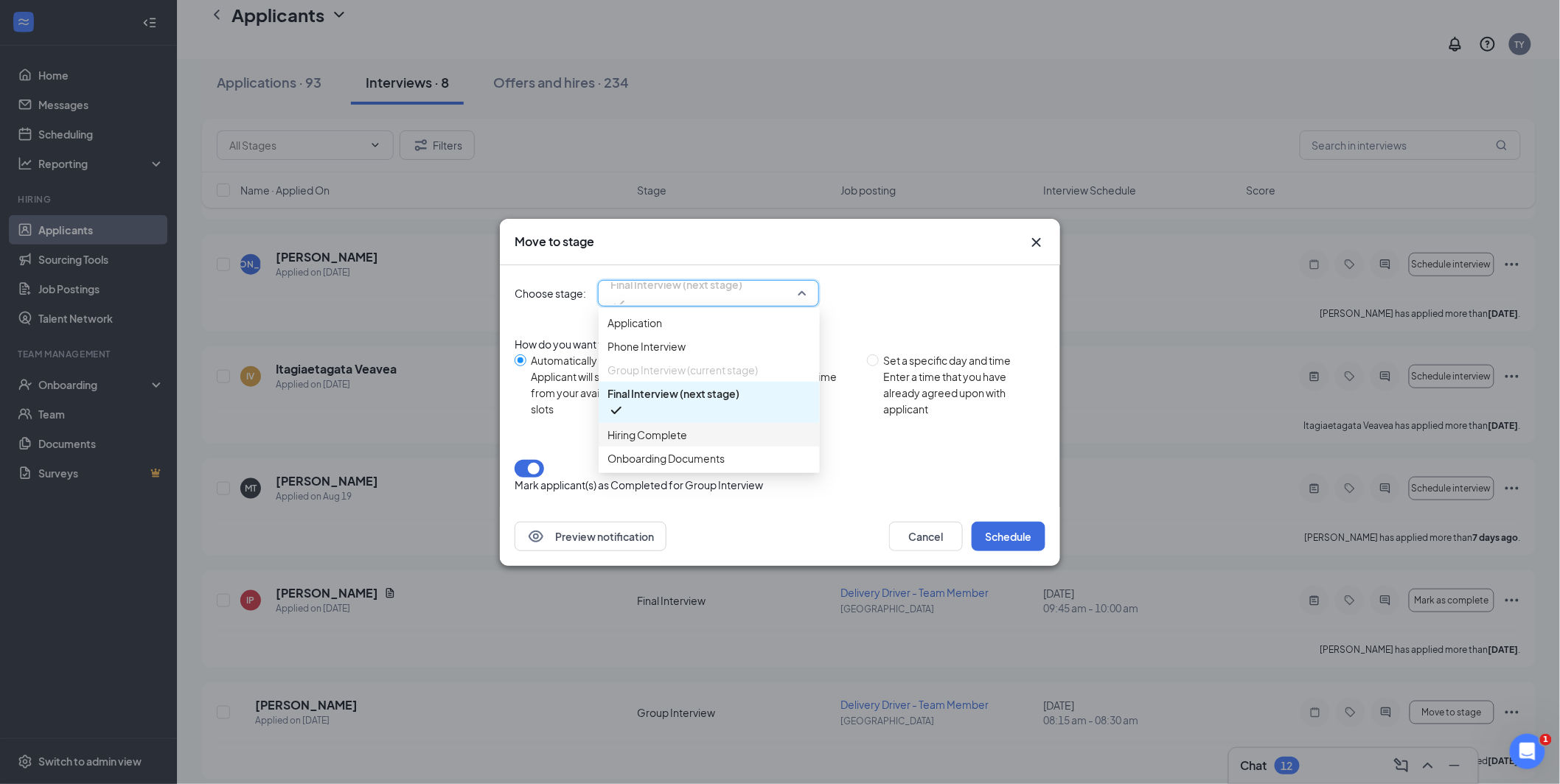
click at [656, 443] on span "Hiring Complete" at bounding box center [647, 434] width 80 height 17
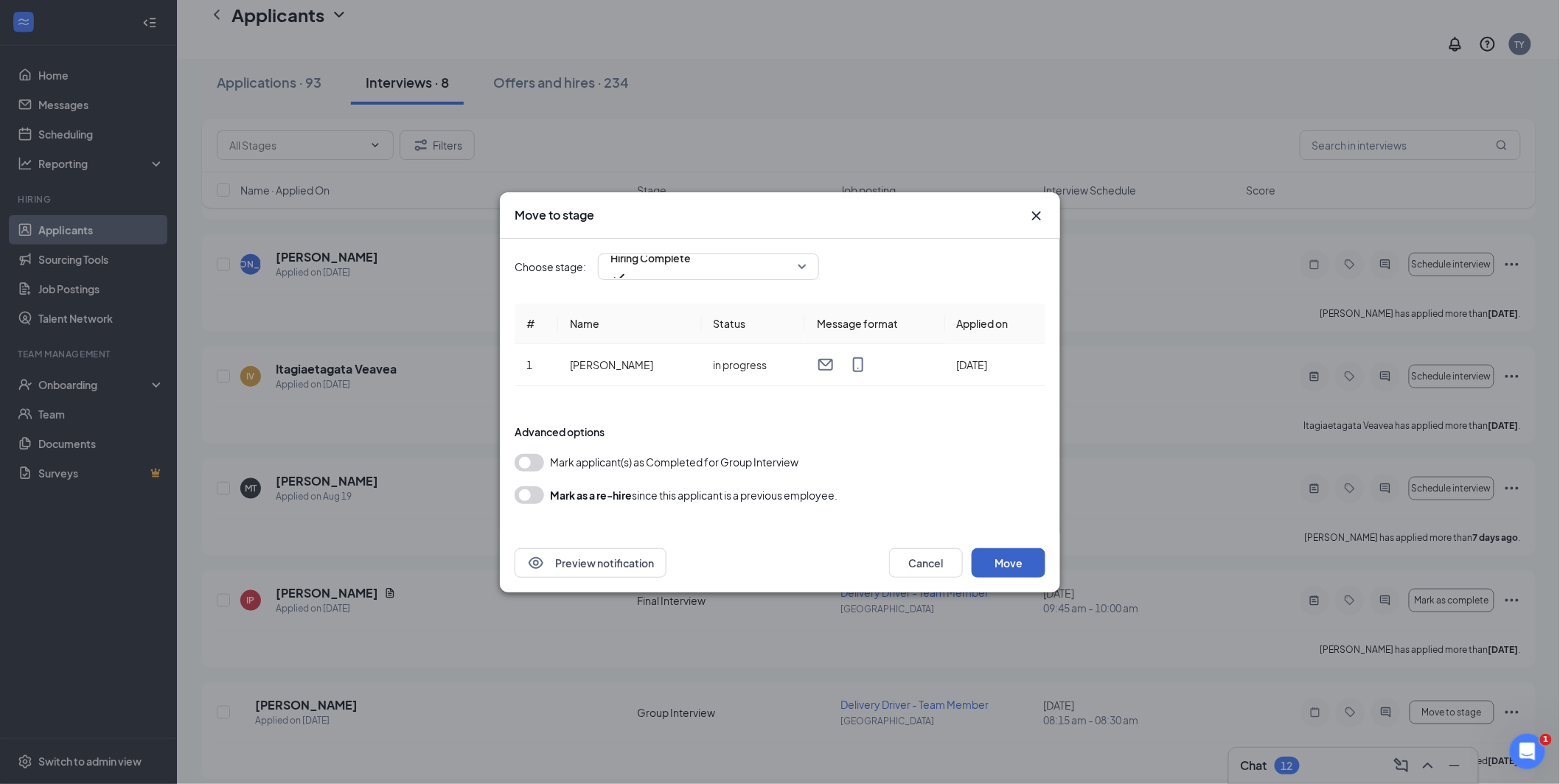
click at [1017, 562] on button "Move" at bounding box center [1008, 562] width 73 height 29
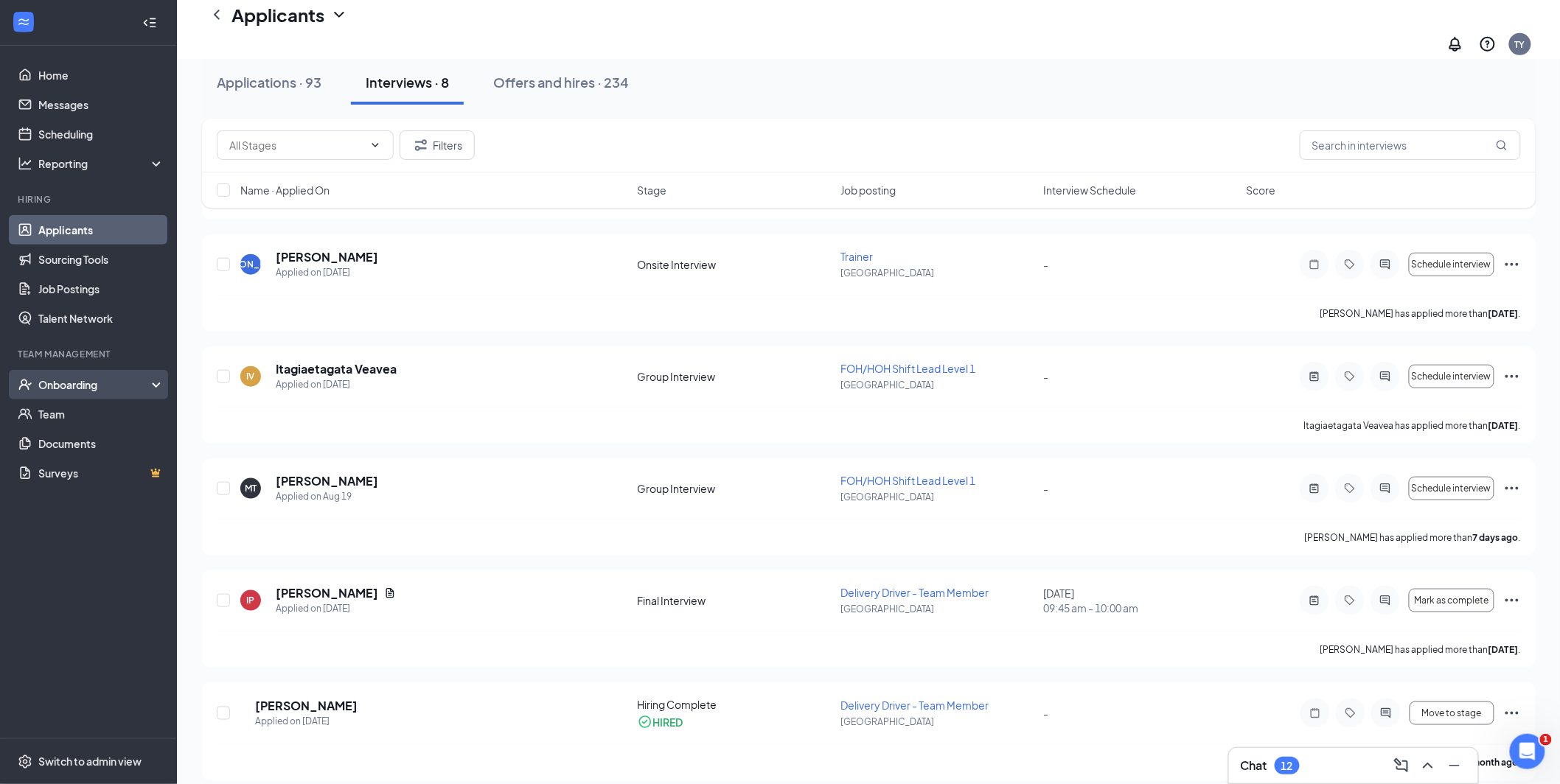
click at [69, 388] on div "Onboarding" at bounding box center [96, 384] width 114 height 15
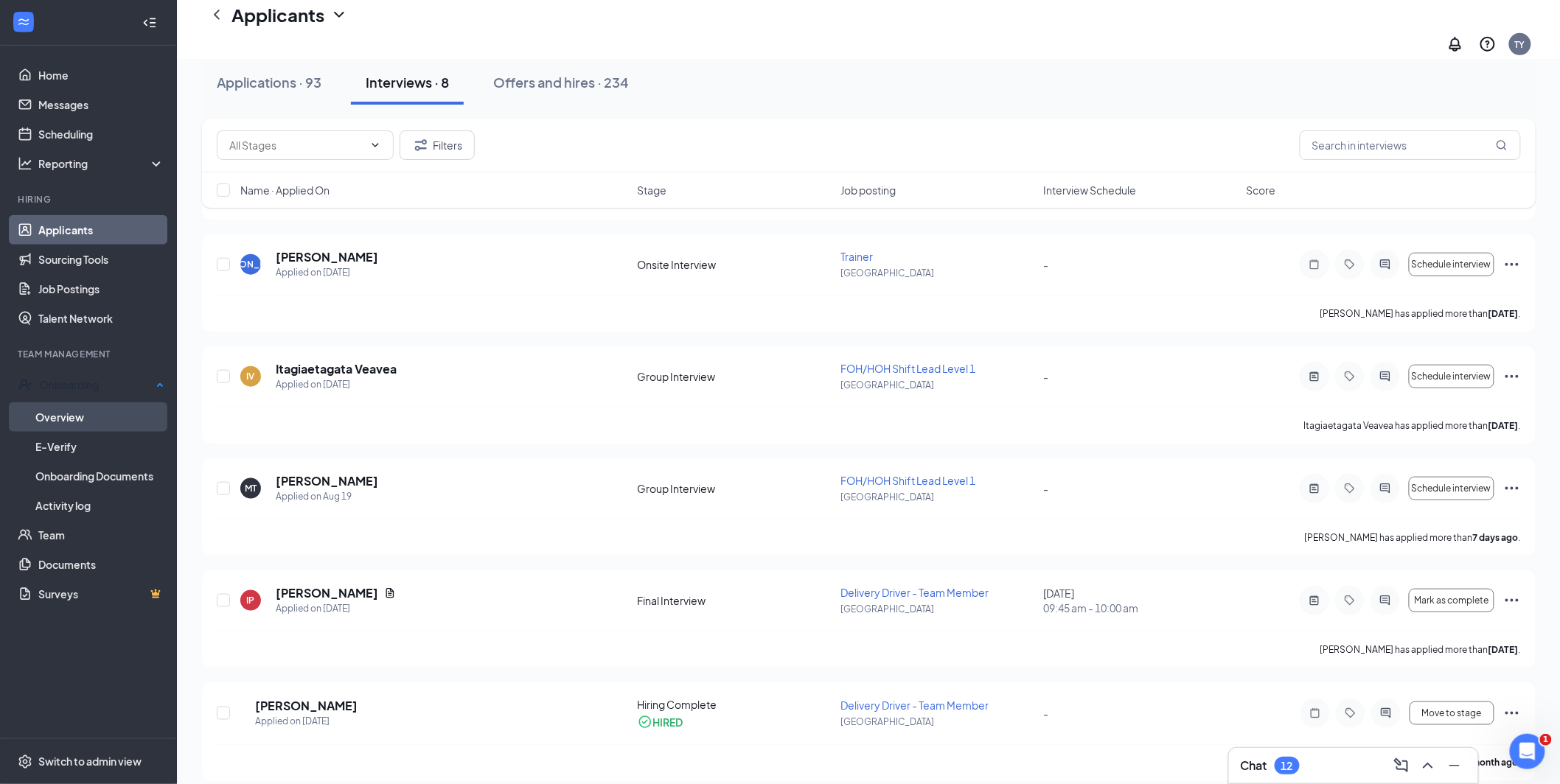
click at [65, 411] on link "Overview" at bounding box center [100, 417] width 129 height 29
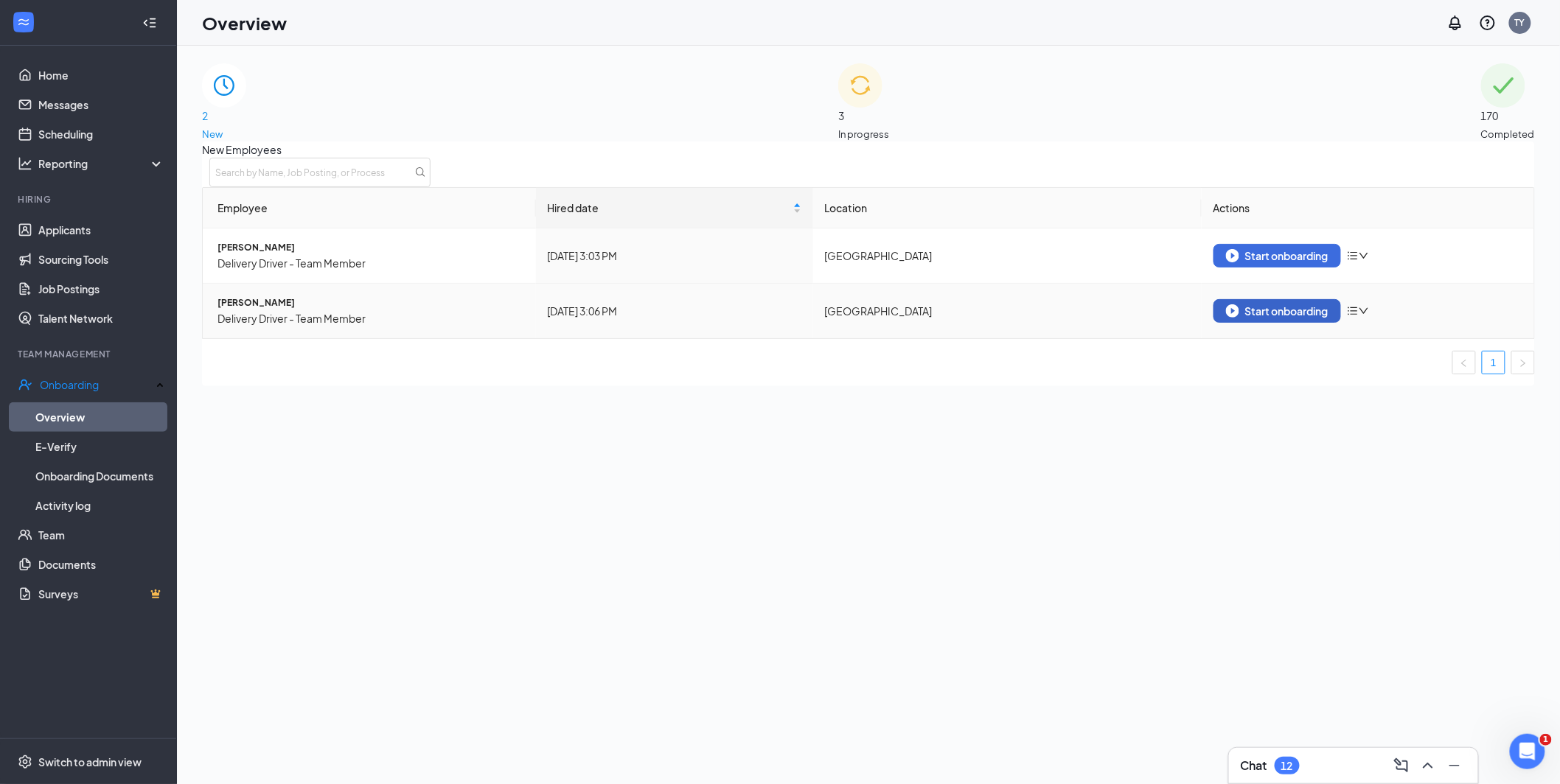
click at [1282, 317] on div "Start onboarding" at bounding box center [1277, 311] width 103 height 13
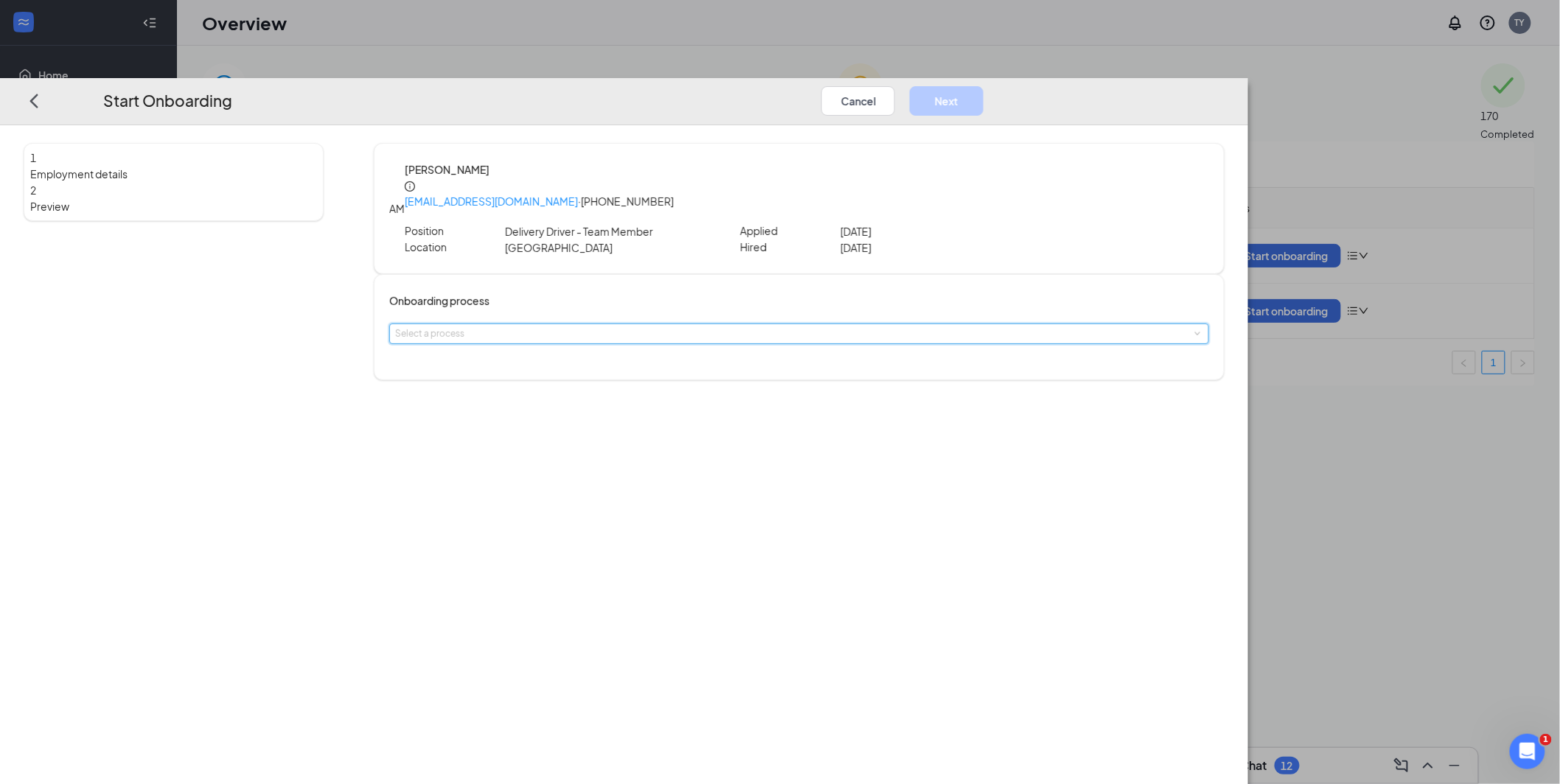
click at [1194, 331] on span at bounding box center [1197, 334] width 6 height 6
click at [619, 326] on span "Onboarding" at bounding box center [607, 328] width 59 height 13
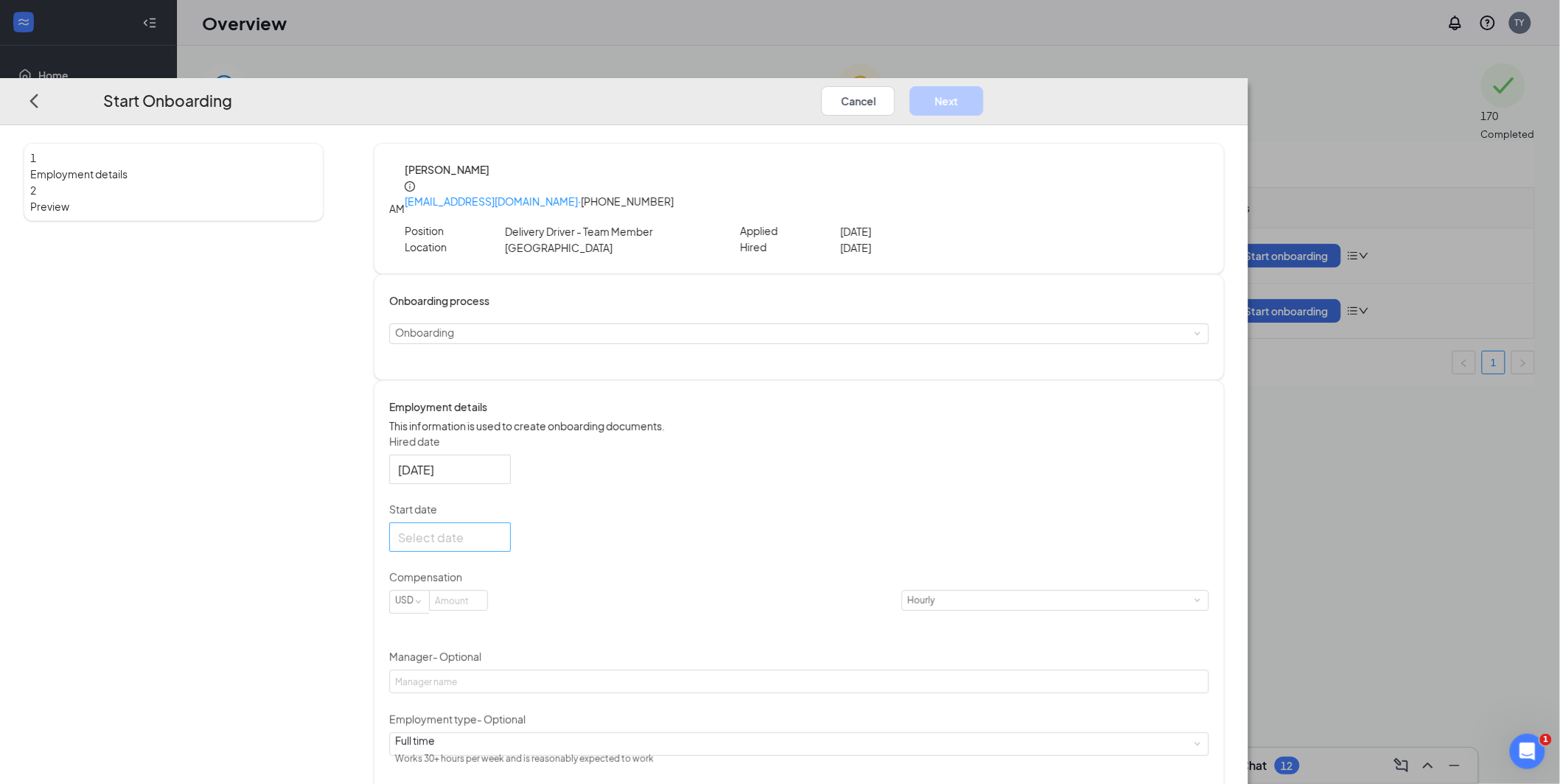
click at [502, 528] on div at bounding box center [450, 537] width 104 height 18
type input "[DATE]"
click at [447, 639] on div "4" at bounding box center [438, 647] width 17 height 17
click at [502, 528] on div at bounding box center [450, 537] width 104 height 18
type input "[DATE]"
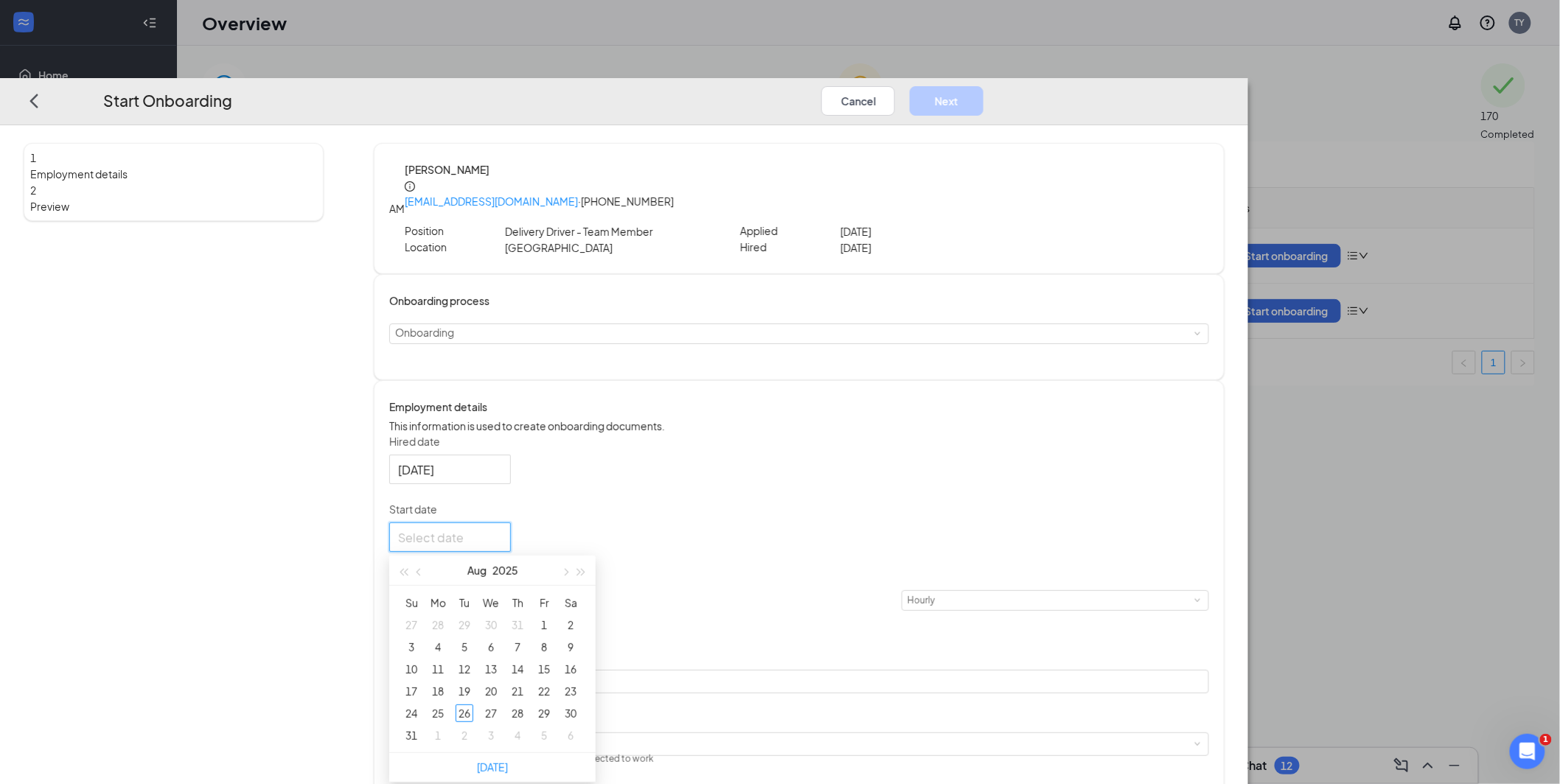
click at [310, 396] on div "1 Employment details 2 Preview" at bounding box center [174, 536] width 300 height 787
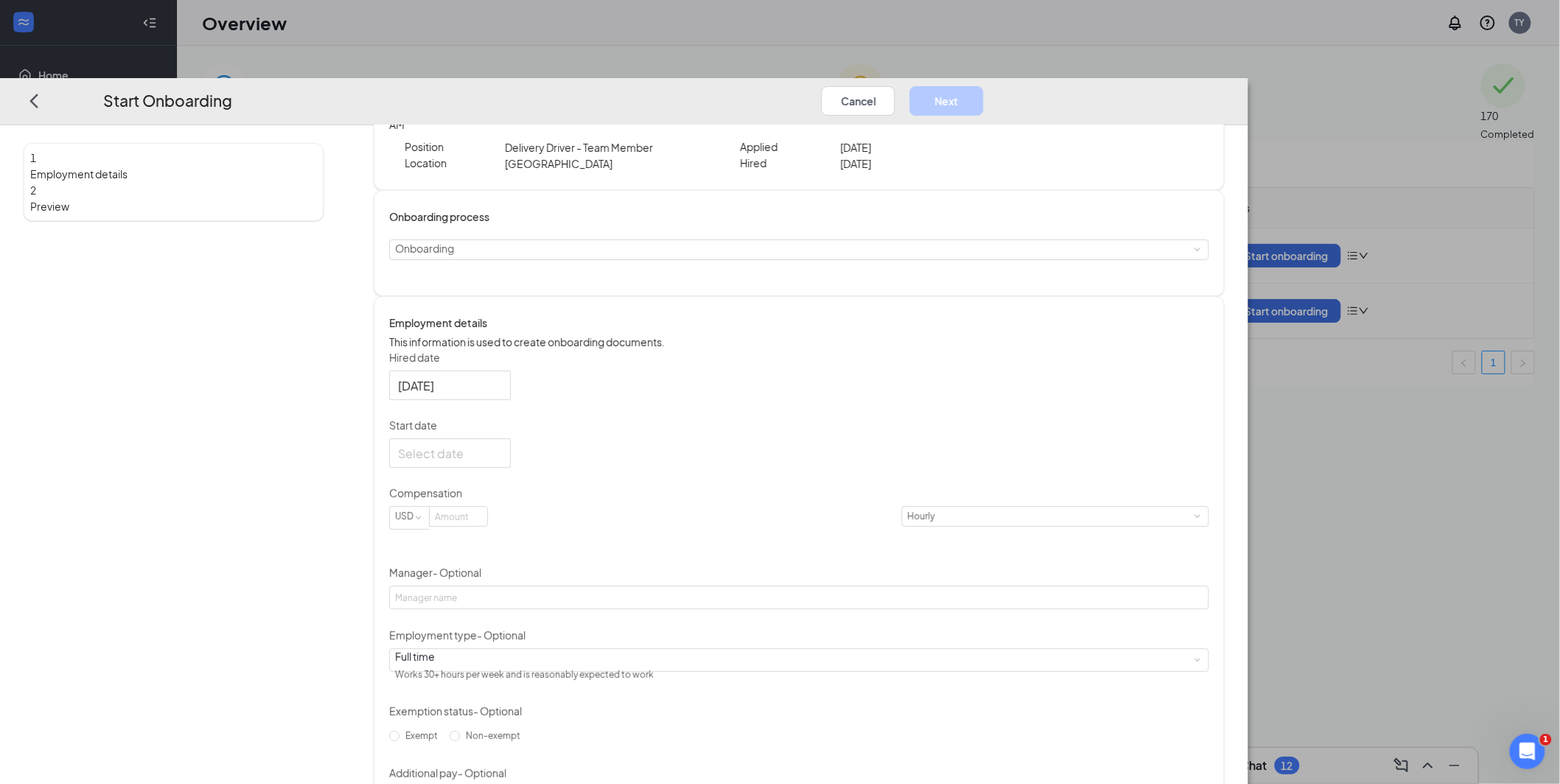
scroll to position [149, 0]
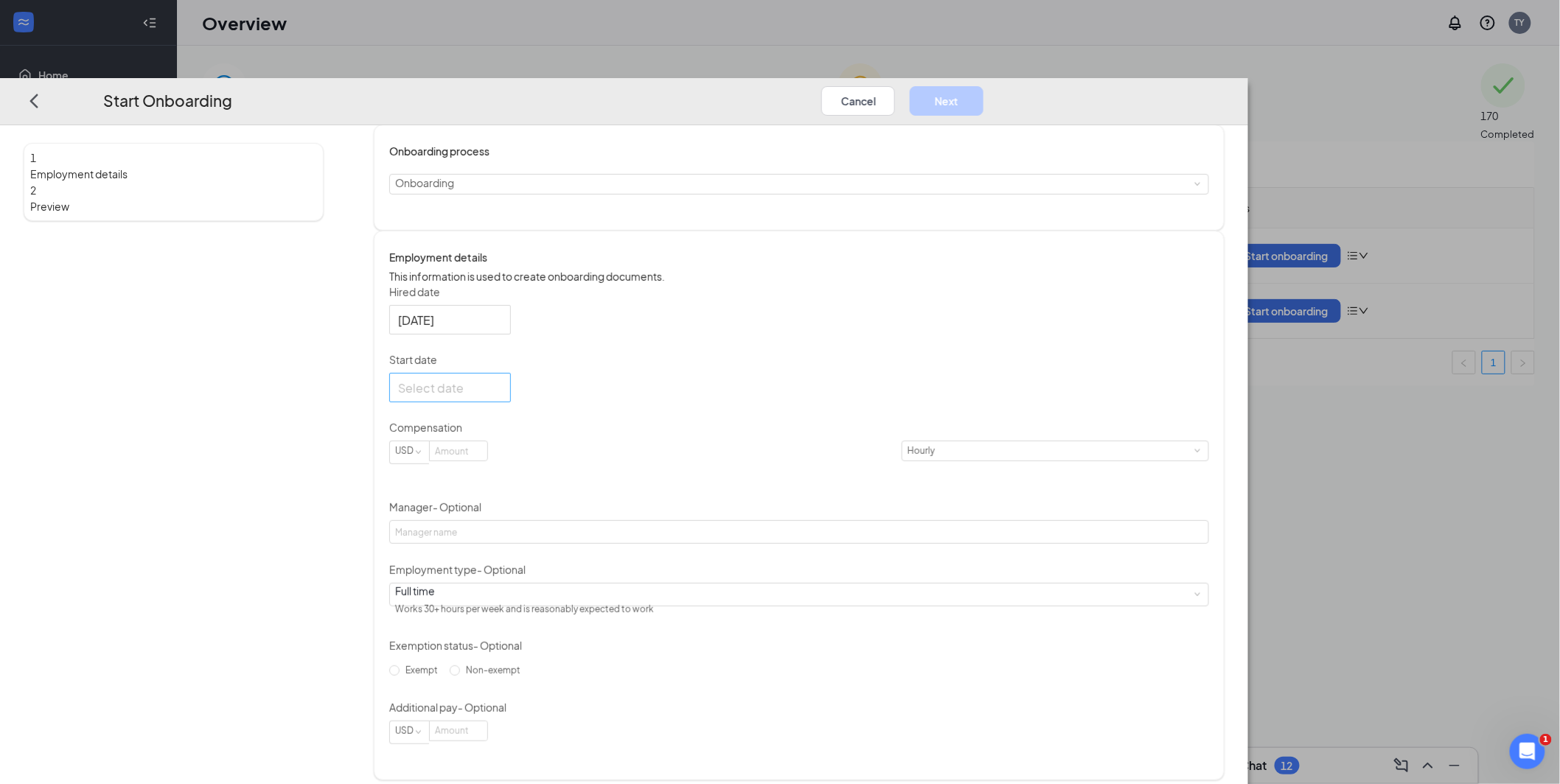
click at [502, 379] on div at bounding box center [450, 388] width 104 height 18
type input "[DATE]"
click at [447, 578] on div "1" at bounding box center [438, 587] width 17 height 17
click at [487, 448] on input at bounding box center [458, 452] width 58 height 19
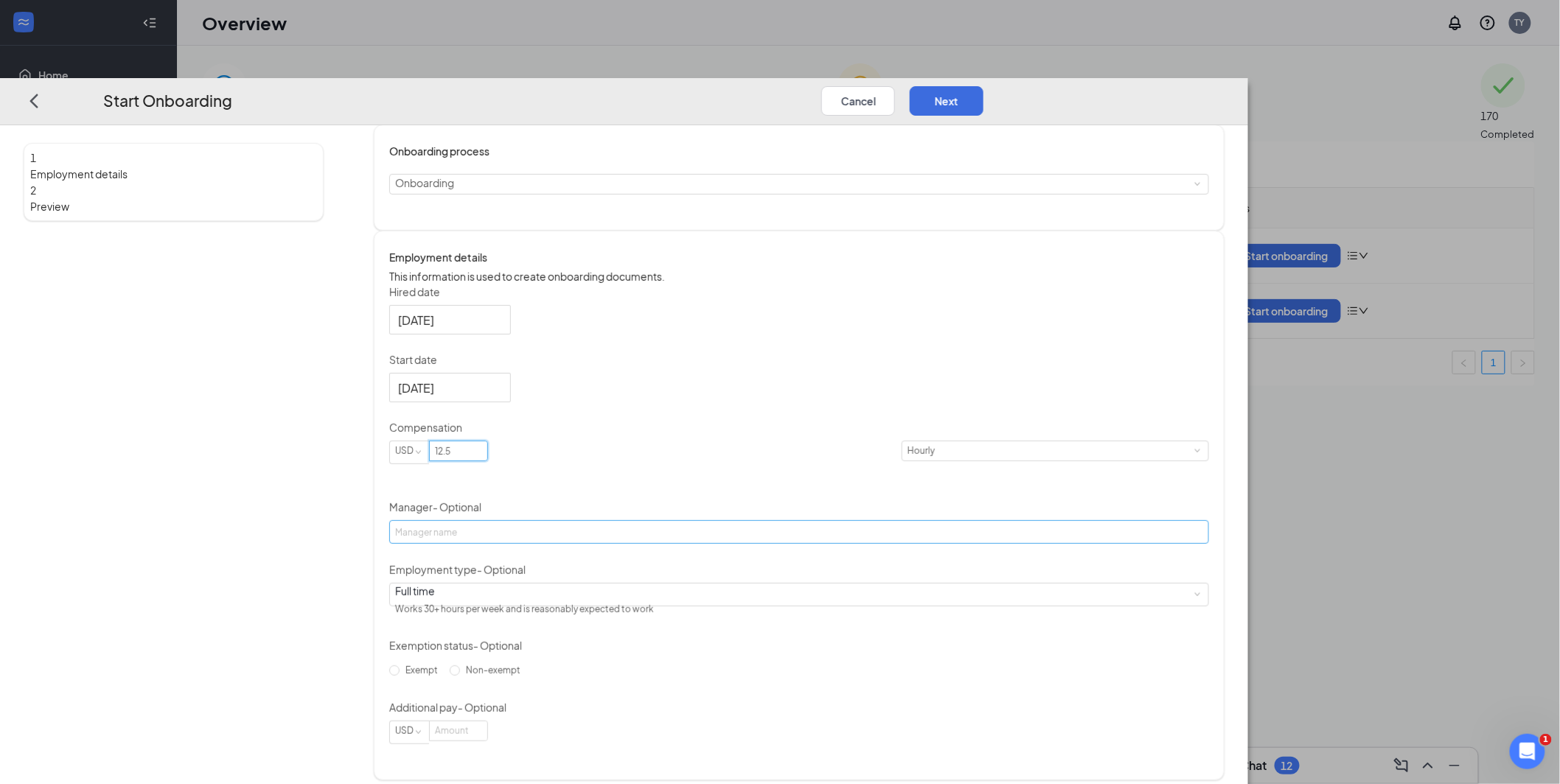
type input "12.5"
click at [667, 521] on input "Manager - Optional" at bounding box center [799, 533] width 820 height 24
type input "[PERSON_NAME]"
click at [724, 587] on div "Full time Works 30+ hours per week and is reasonably expected to work" at bounding box center [799, 595] width 808 height 22
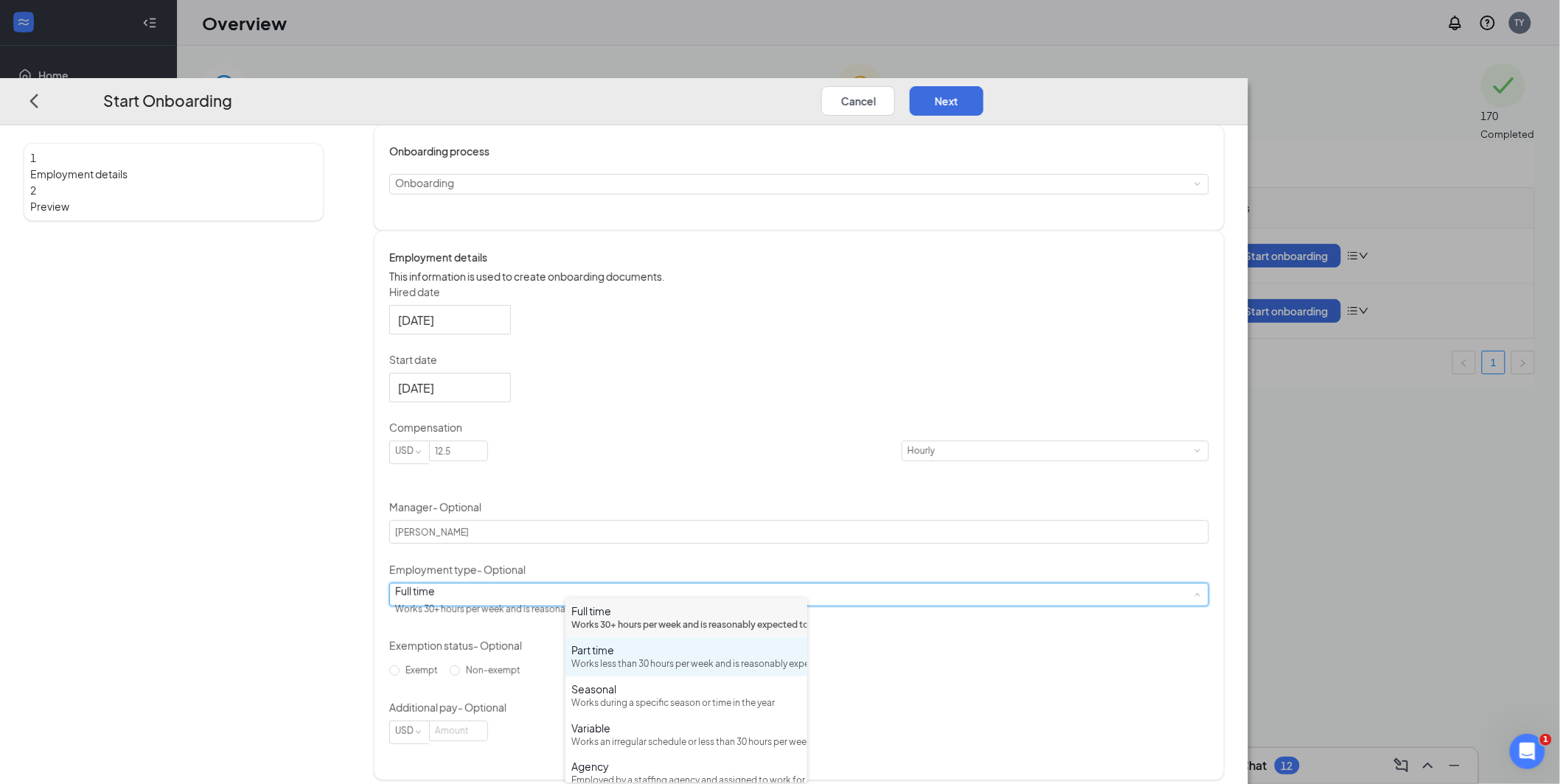
click at [655, 671] on div "Works less than 30 hours per week and is reasonably expected to work" at bounding box center [686, 665] width 230 height 14
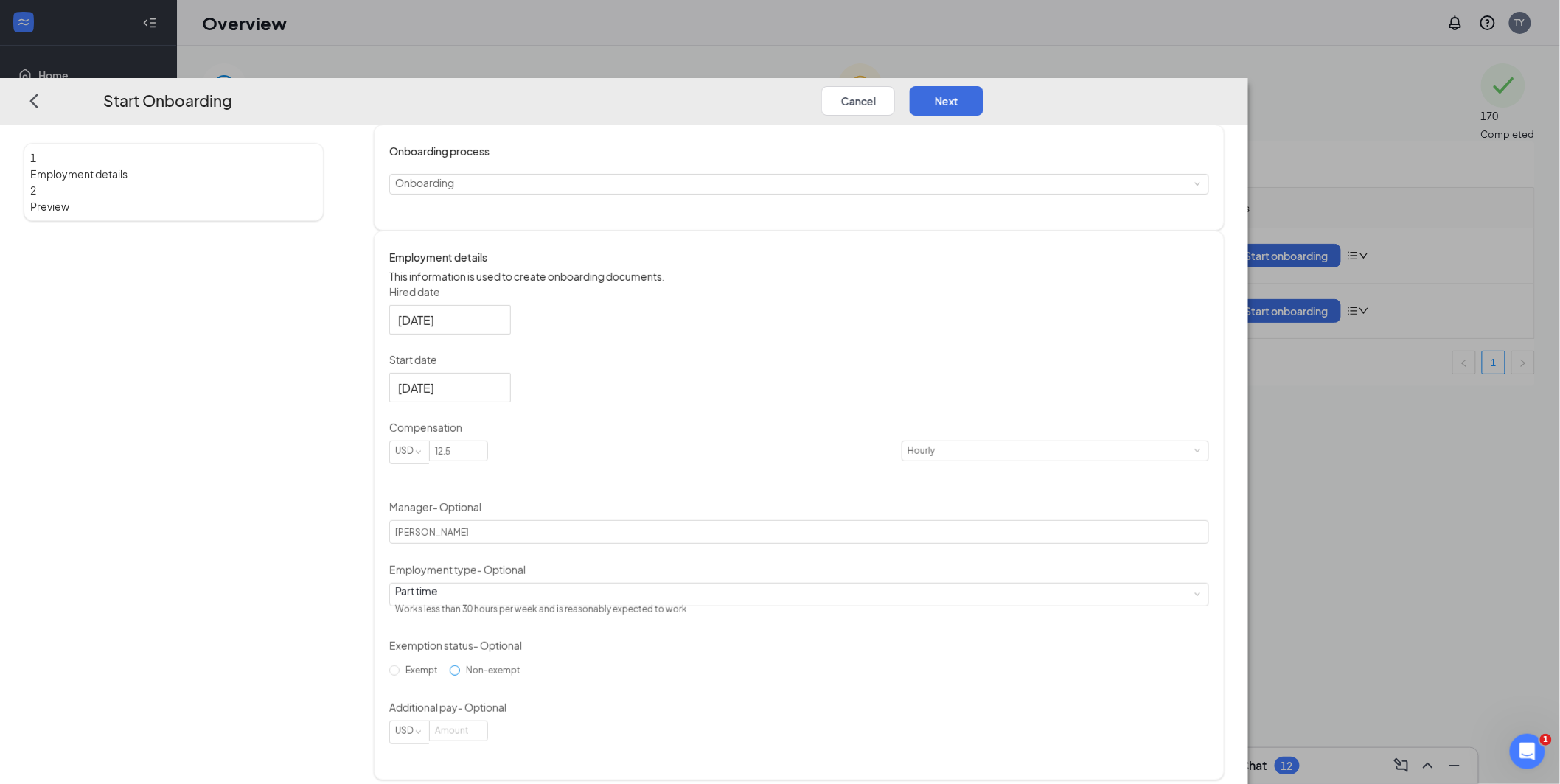
click at [460, 672] on input "Non-exempt" at bounding box center [454, 670] width 10 height 10
radio input "true"
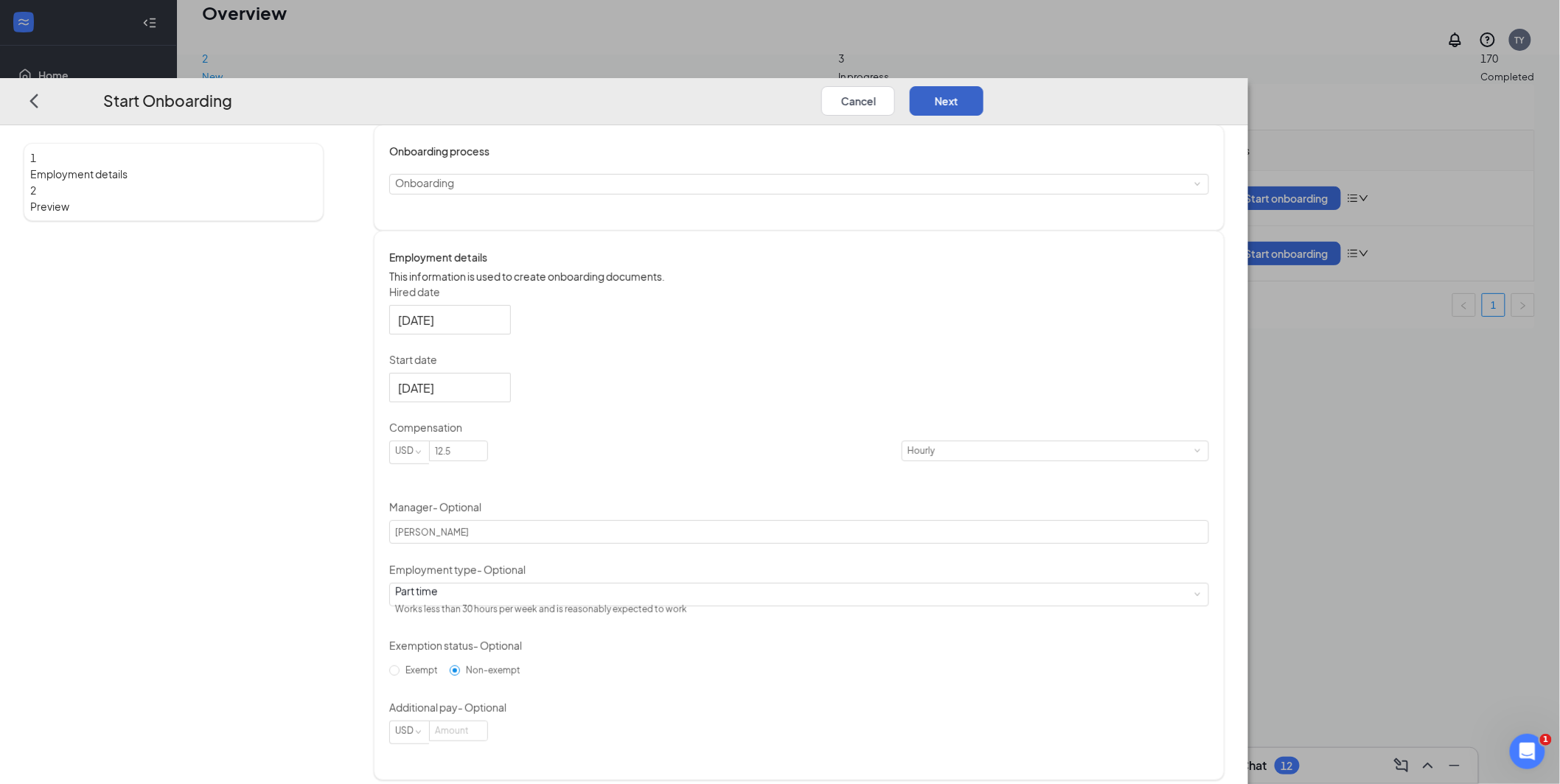
click at [983, 86] on button "Next" at bounding box center [946, 100] width 73 height 29
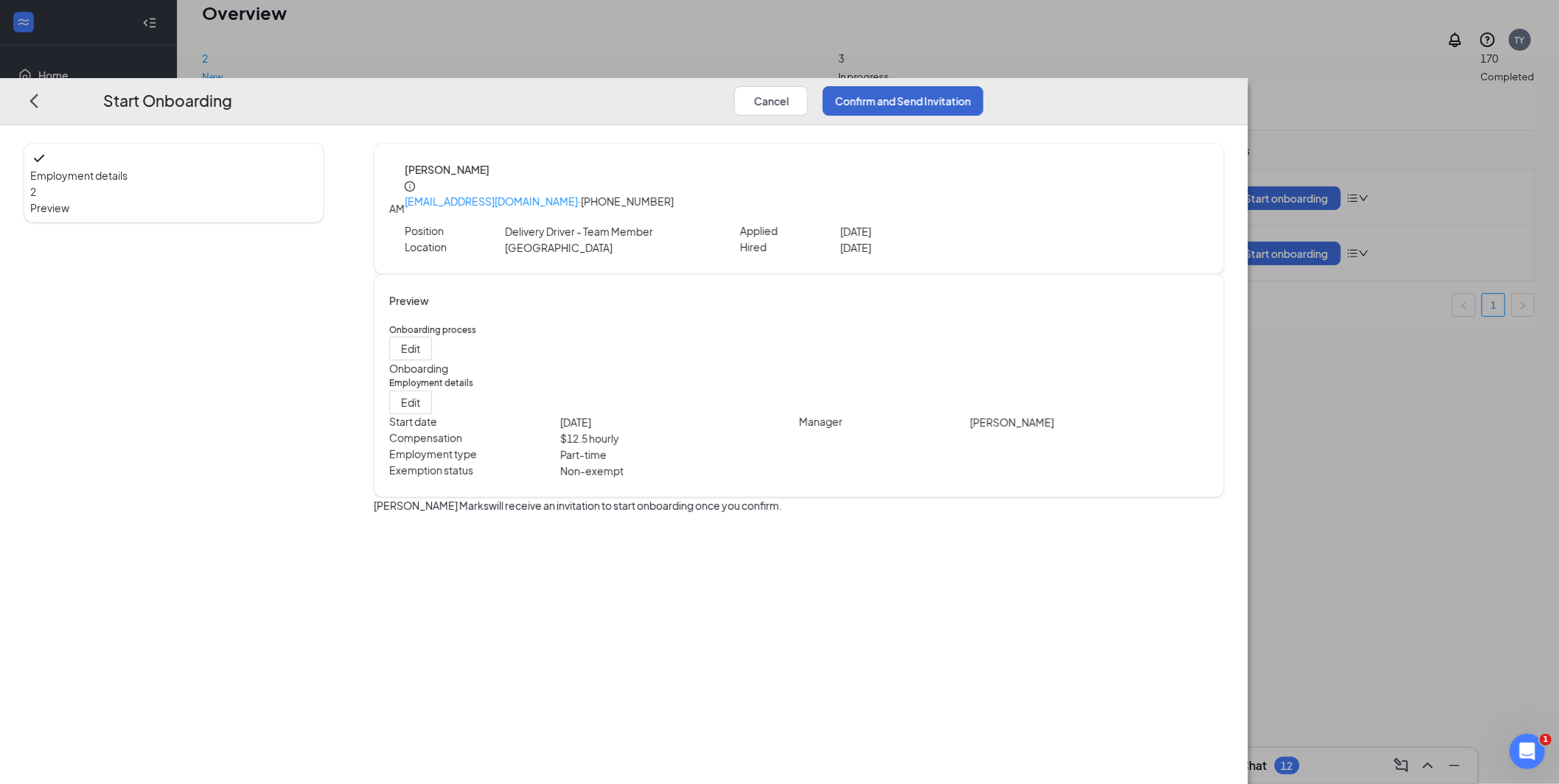
scroll to position [0, 0]
click at [983, 86] on button "Confirm and Send Invitation" at bounding box center [903, 100] width 160 height 29
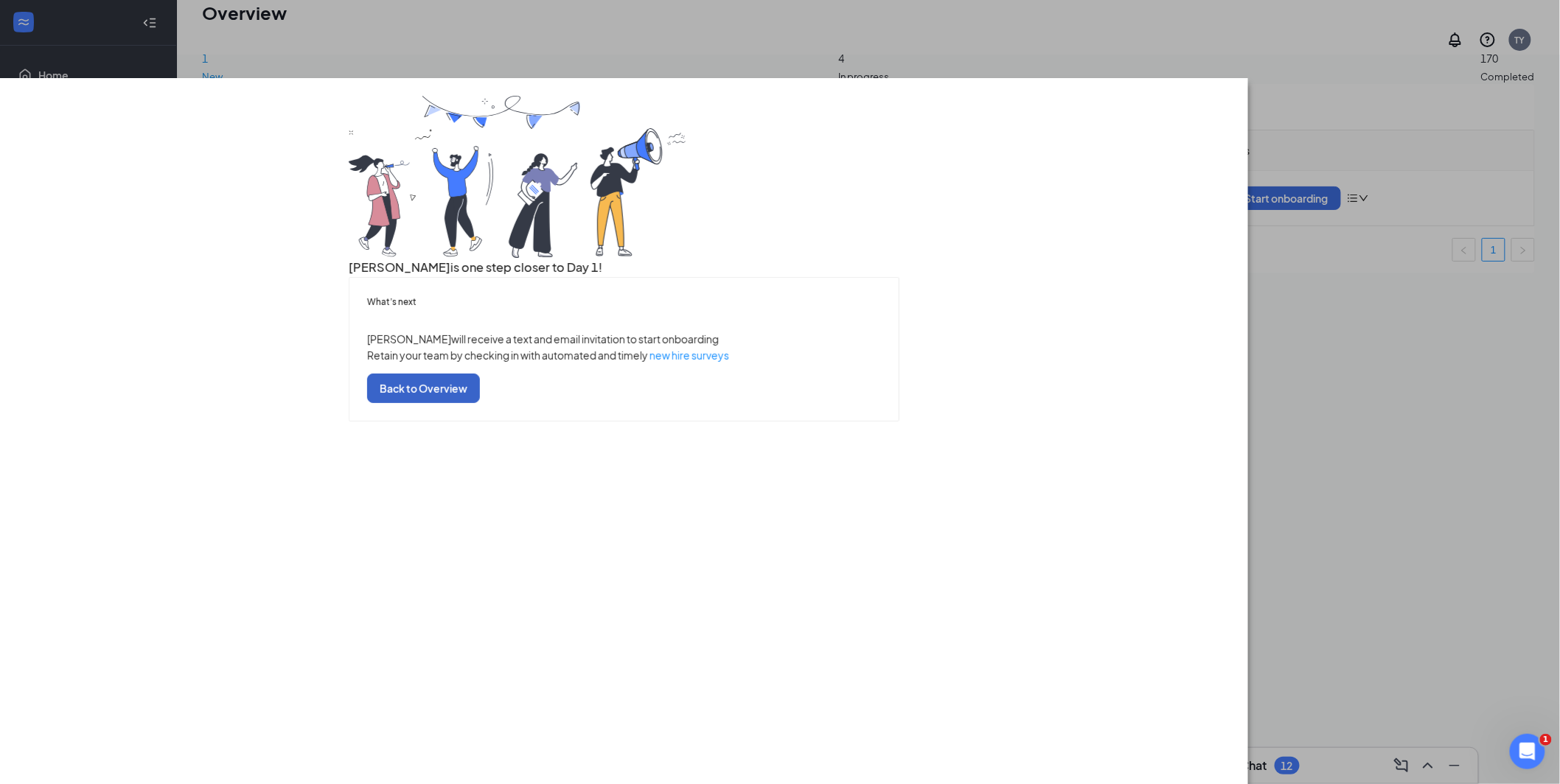
click at [480, 403] on button "Back to Overview" at bounding box center [423, 388] width 113 height 29
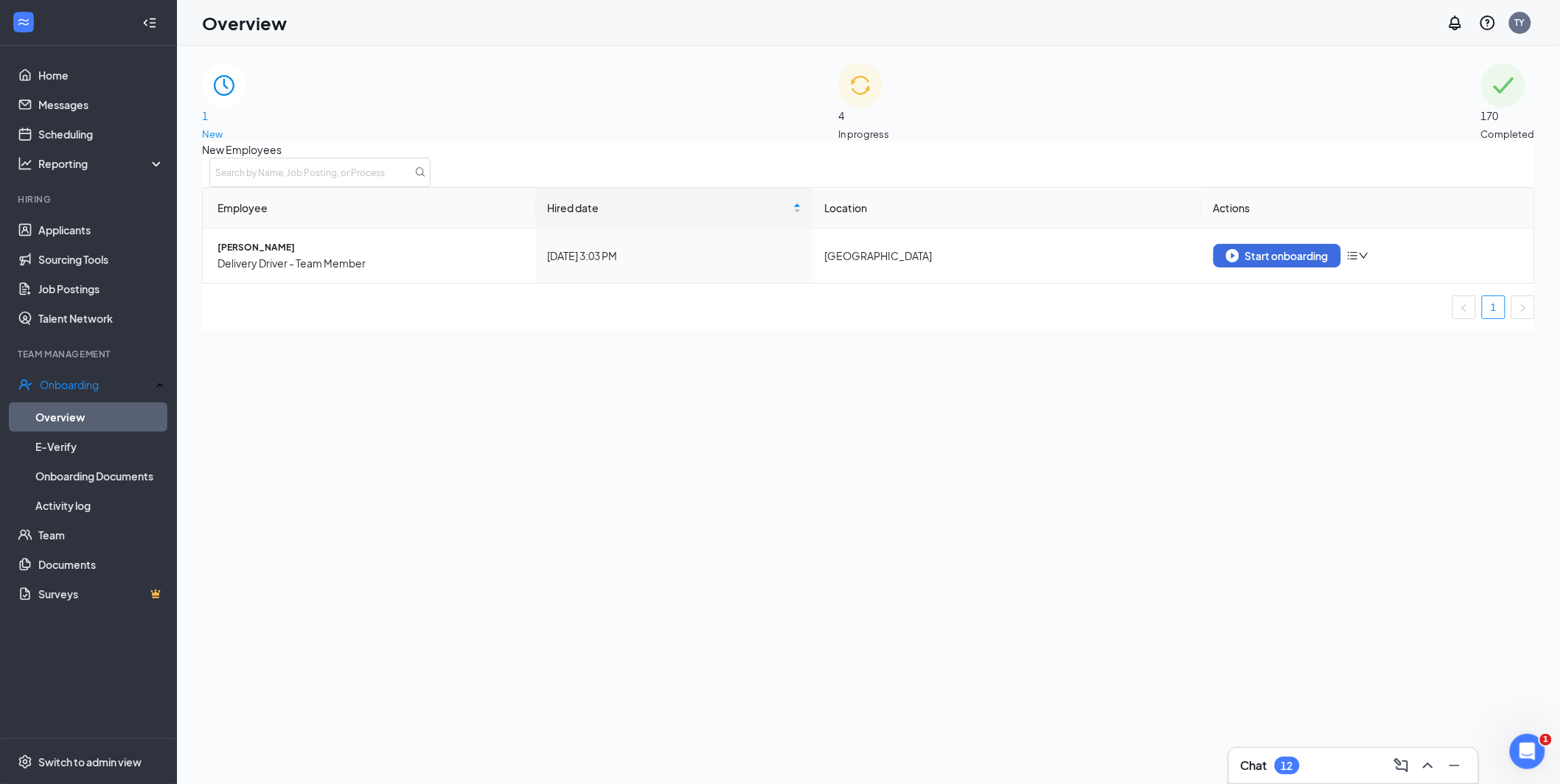
click at [881, 105] on div "4 In progress" at bounding box center [863, 102] width 51 height 78
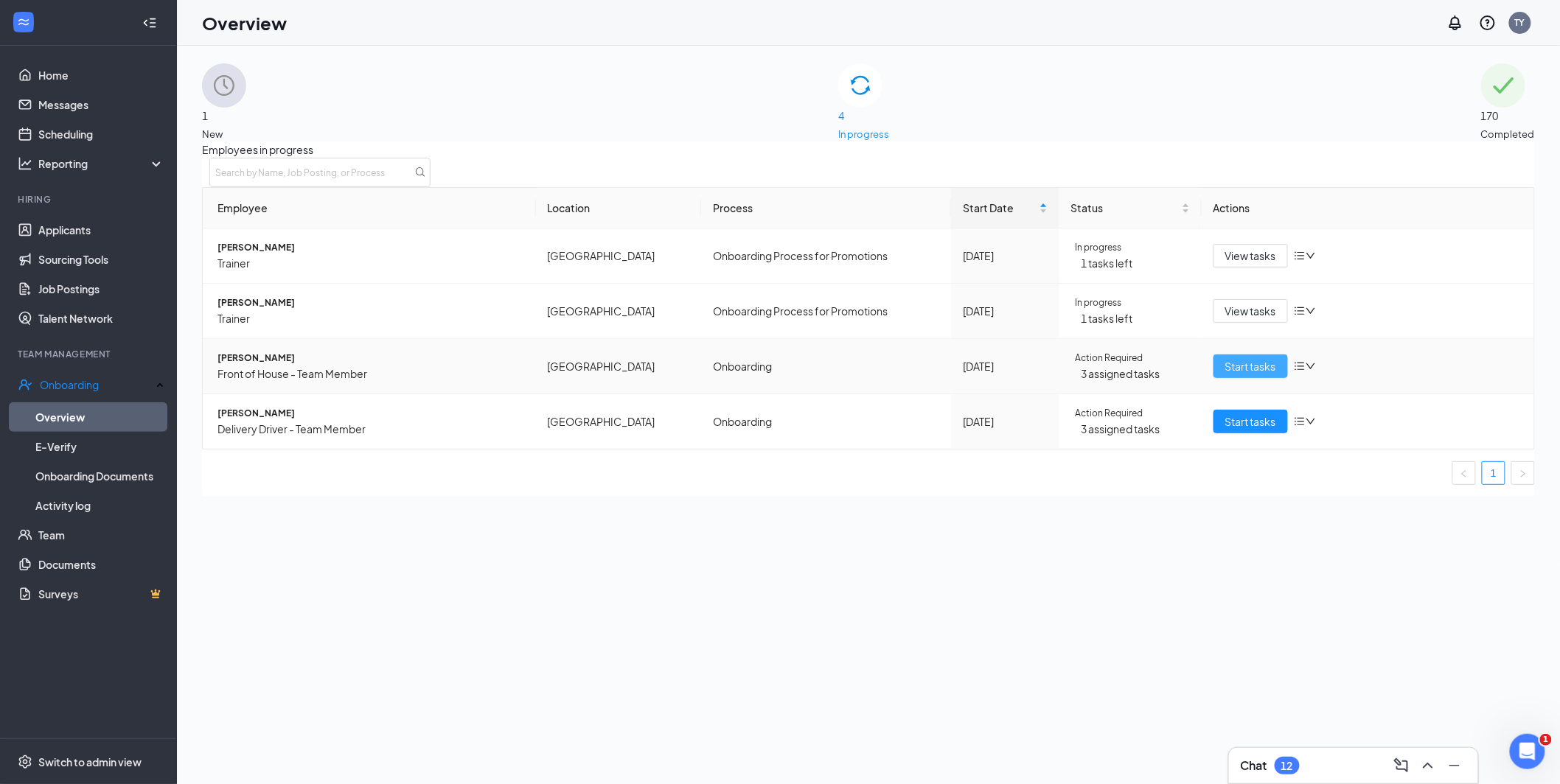
click at [1236, 374] on span "Start tasks" at bounding box center [1250, 366] width 51 height 17
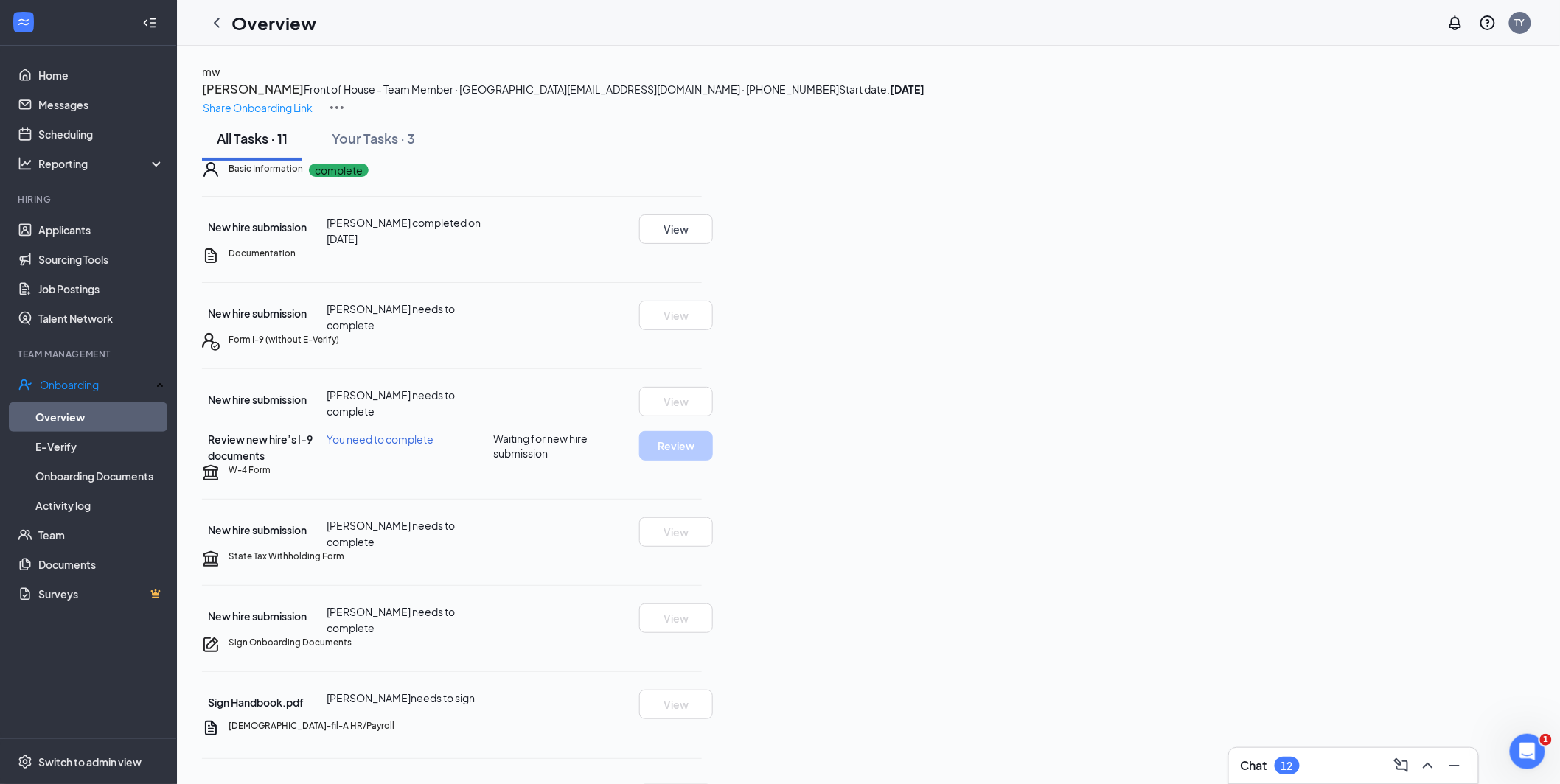
click at [216, 24] on icon "ChevronLeft" at bounding box center [216, 22] width 6 height 9
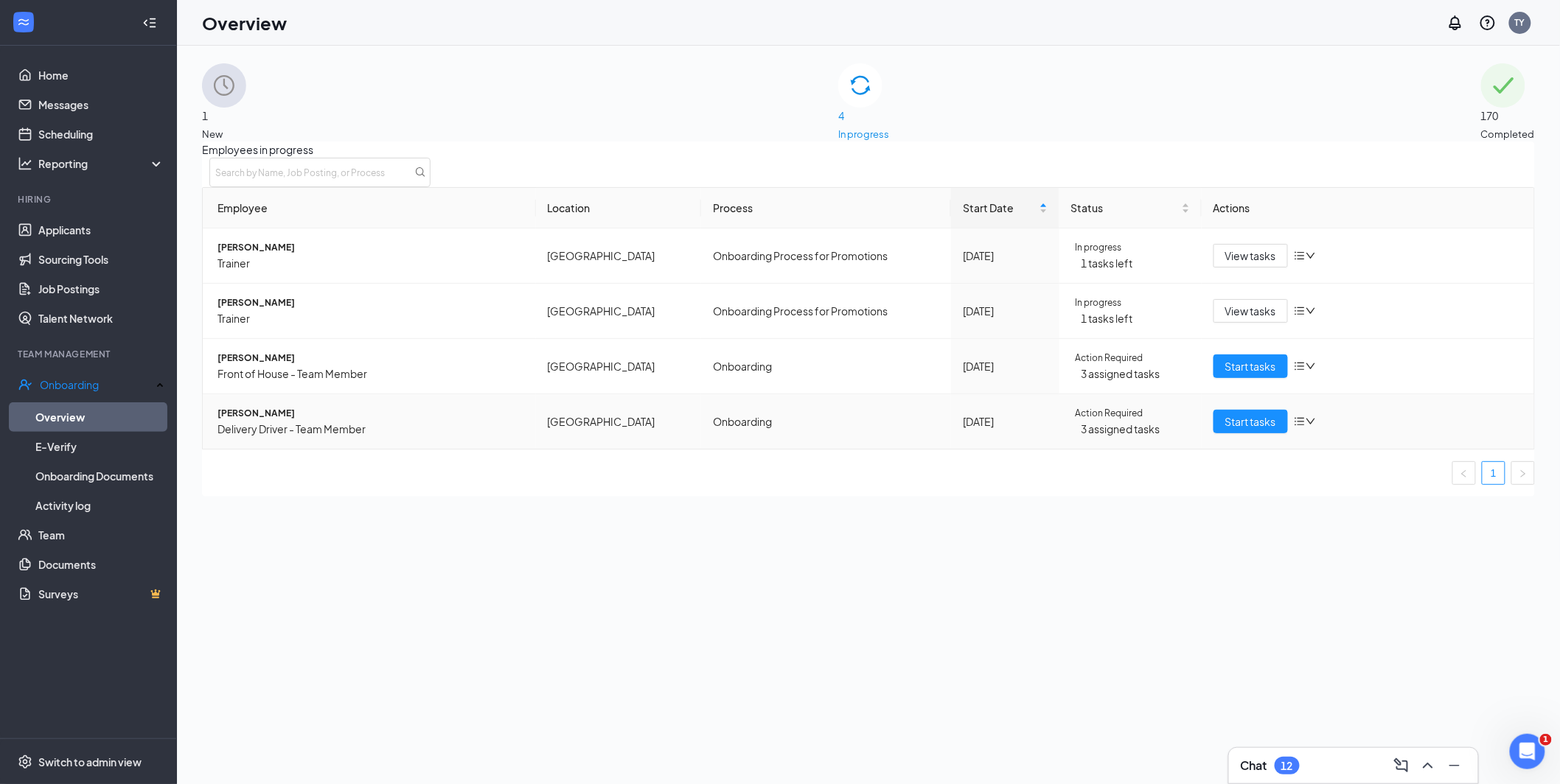
click at [274, 421] on span "[PERSON_NAME]" at bounding box center [370, 413] width 306 height 15
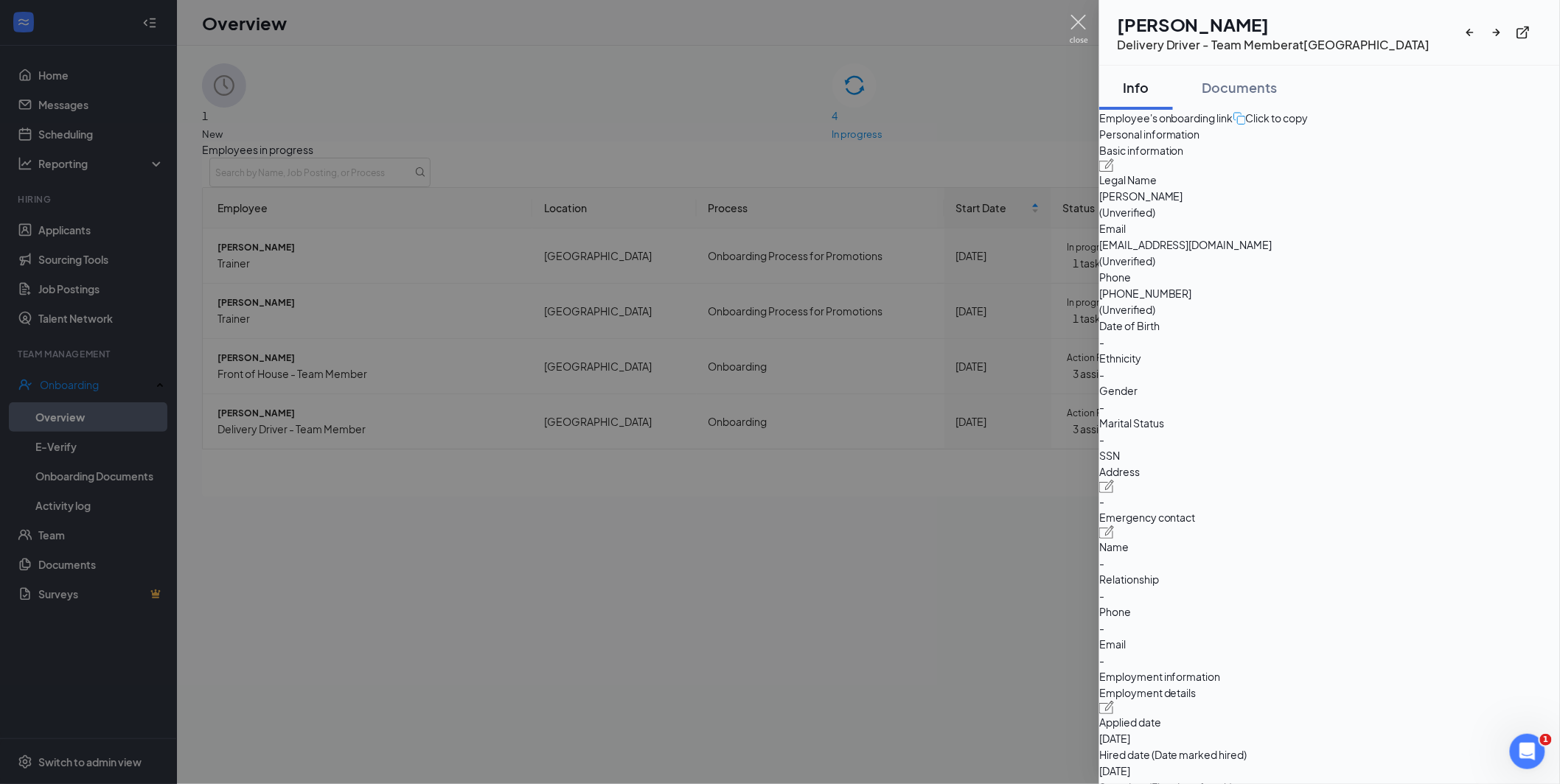
click at [1083, 24] on img at bounding box center [1078, 29] width 18 height 28
